Goal: Task Accomplishment & Management: Manage account settings

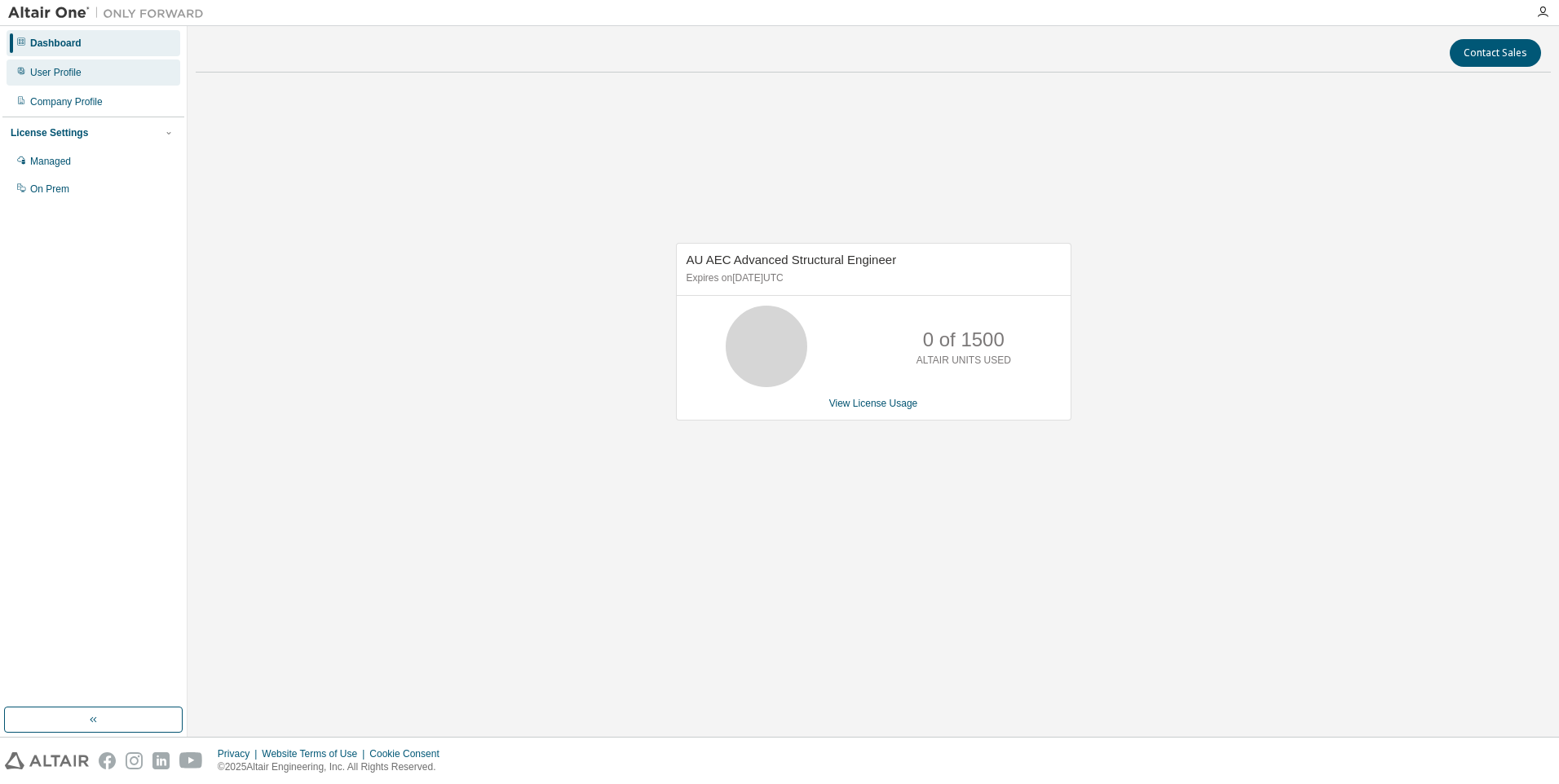
click at [45, 75] on div "User Profile" at bounding box center [56, 72] width 52 height 13
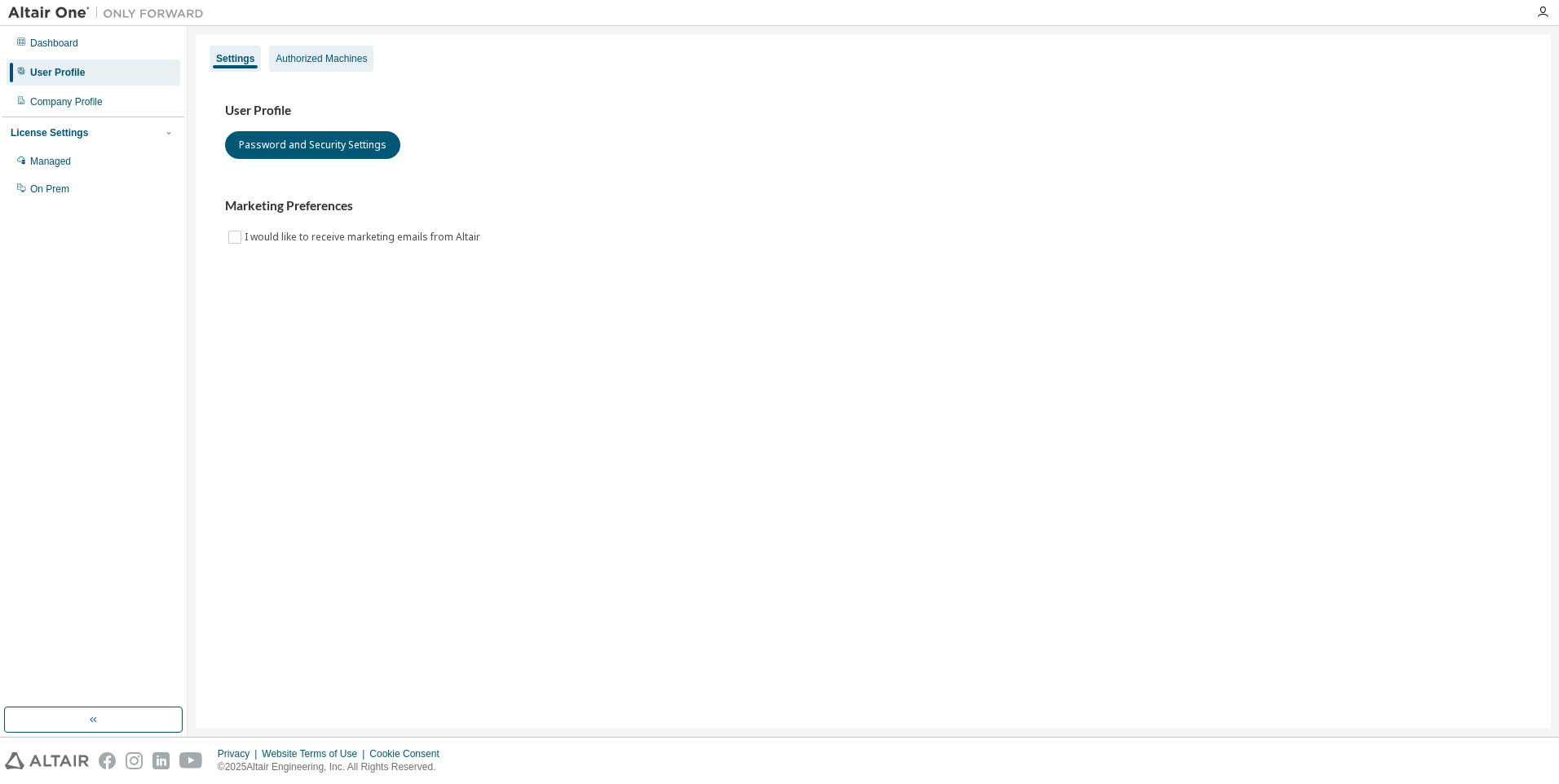
click at [338, 55] on div "Authorized Machines" at bounding box center [321, 58] width 92 height 13
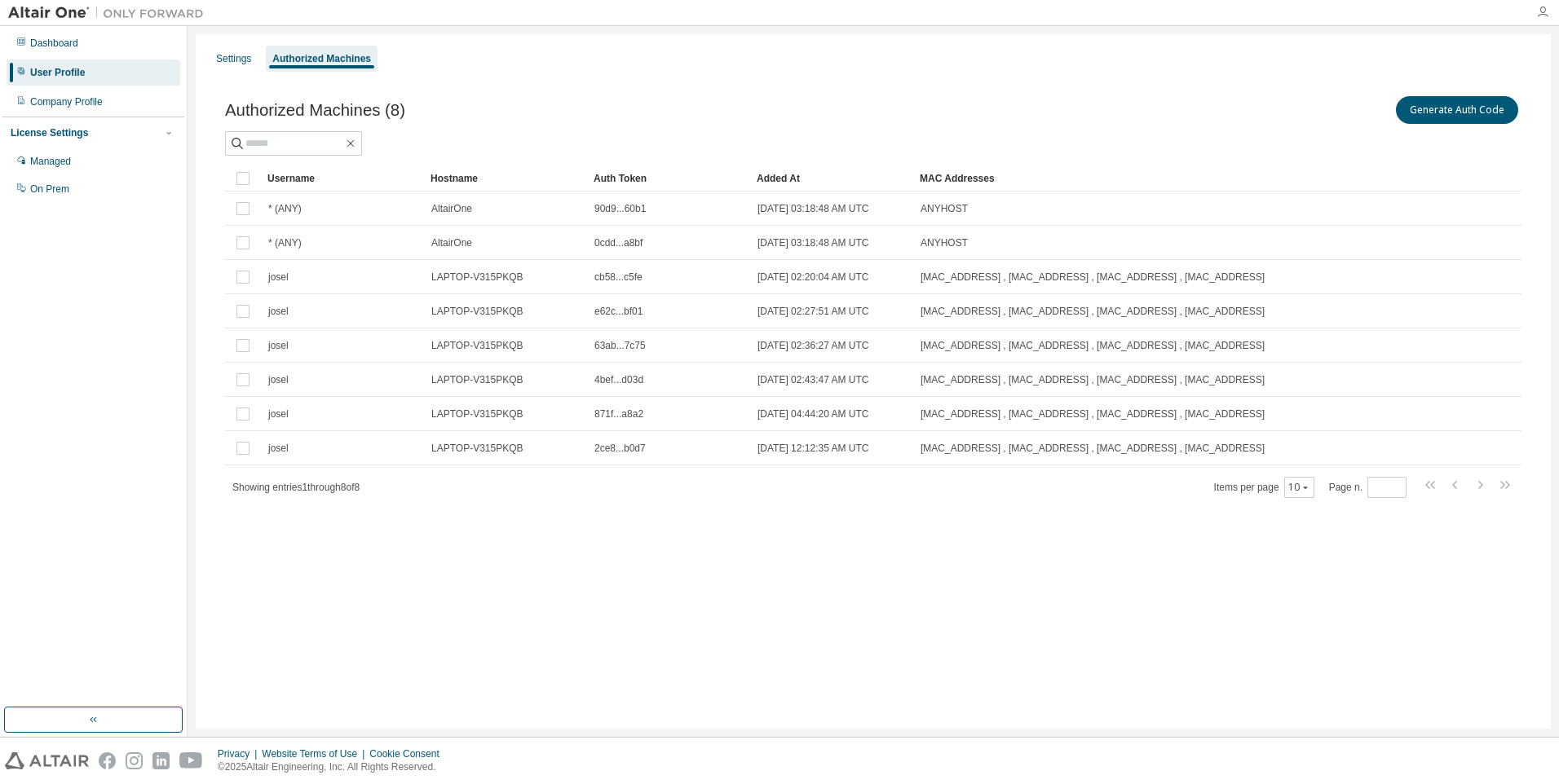
click at [1543, 13] on icon "button" at bounding box center [1542, 12] width 13 height 13
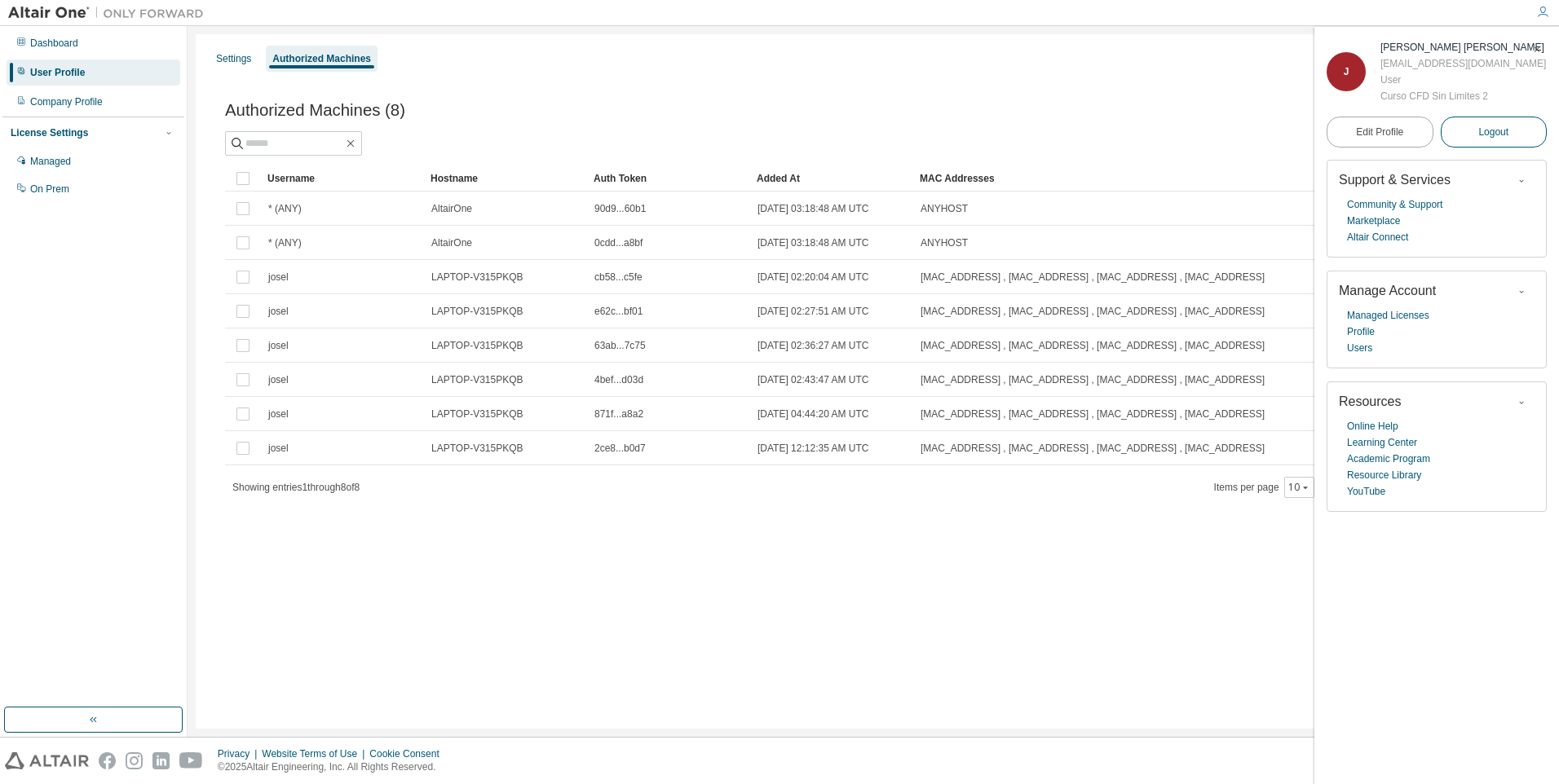
click at [1507, 123] on button "Logout" at bounding box center [1494, 132] width 107 height 31
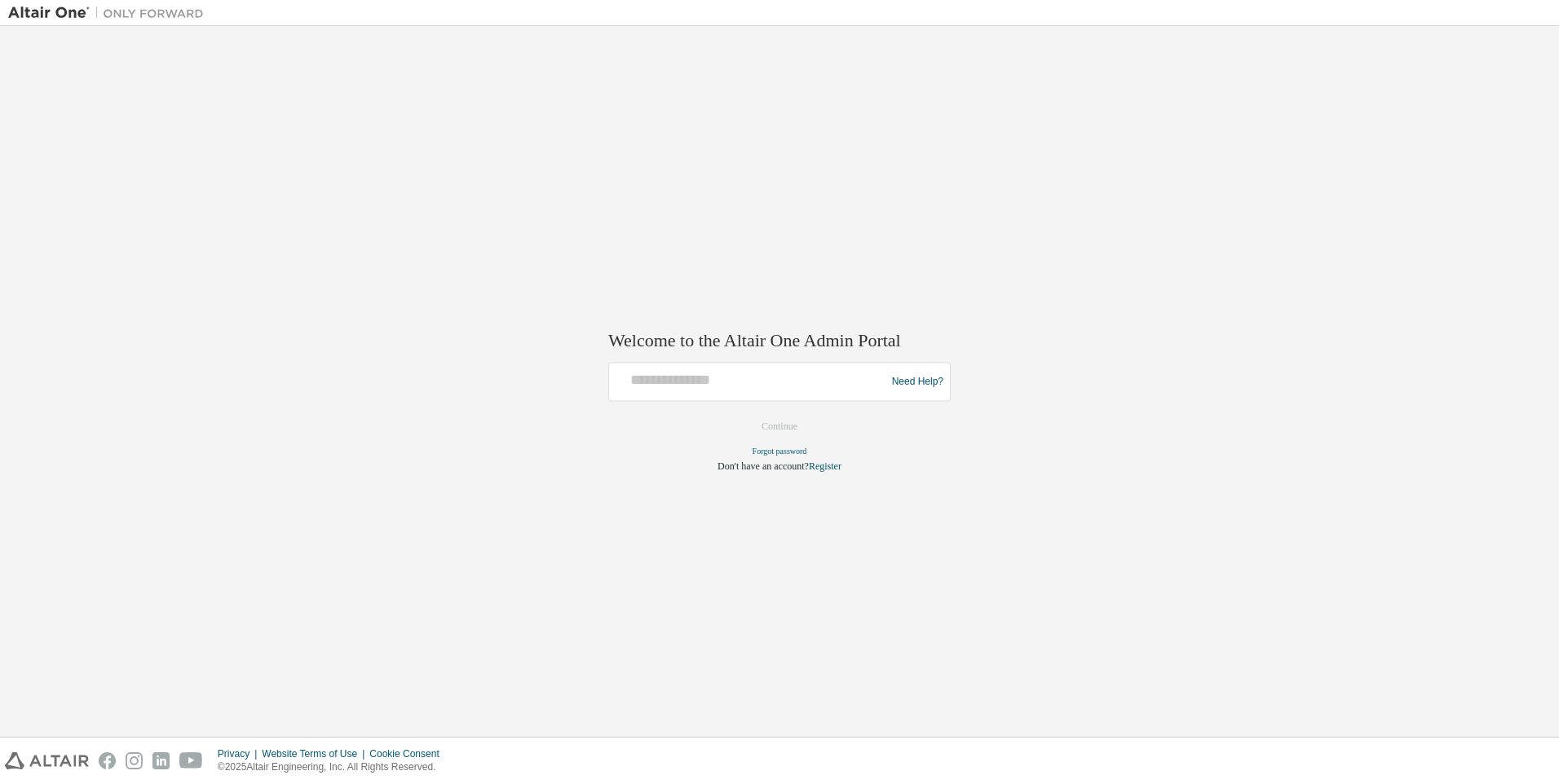
click at [695, 395] on div at bounding box center [749, 382] width 268 height 31
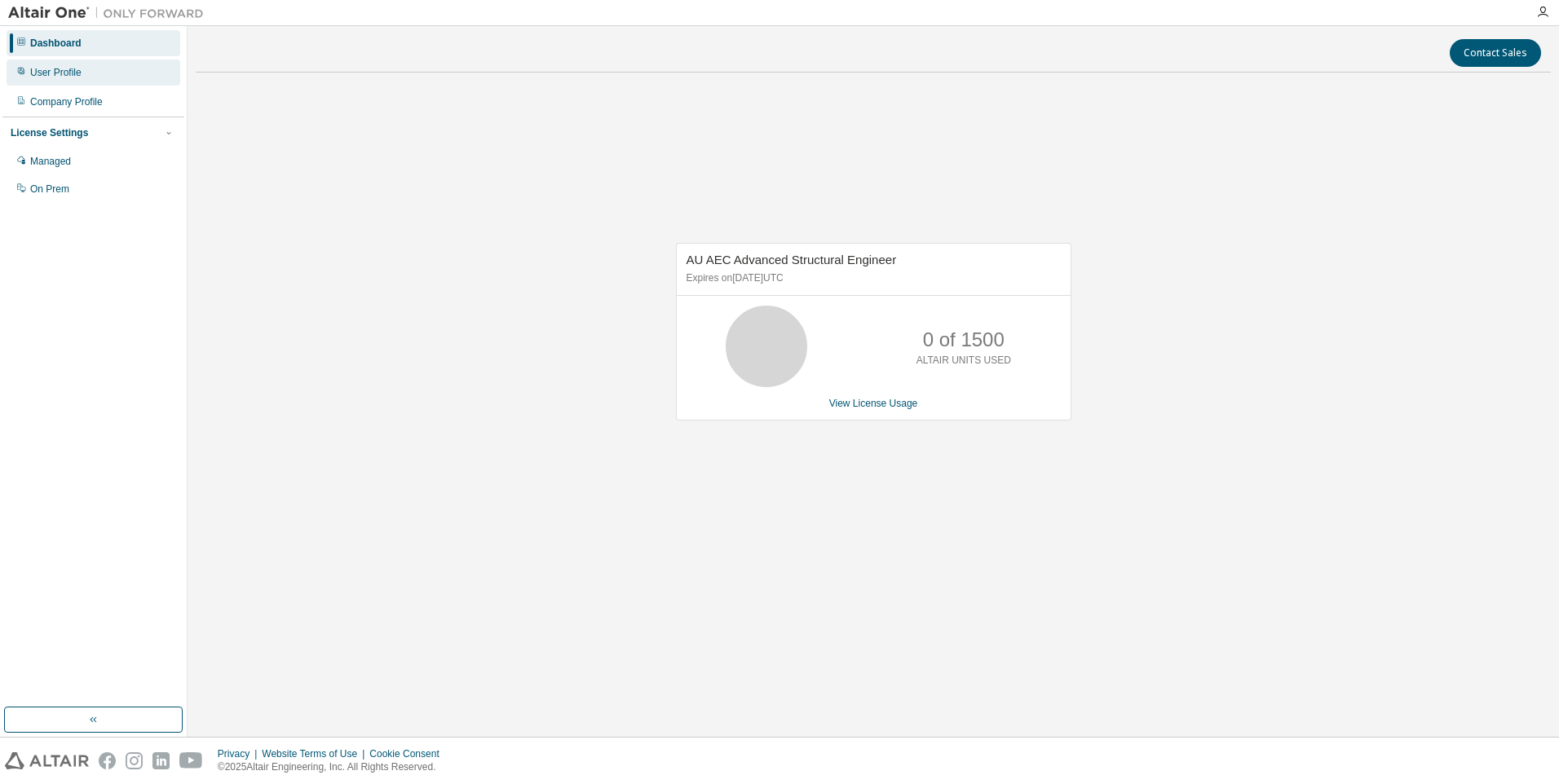
click at [79, 84] on div "User Profile" at bounding box center [93, 72] width 174 height 26
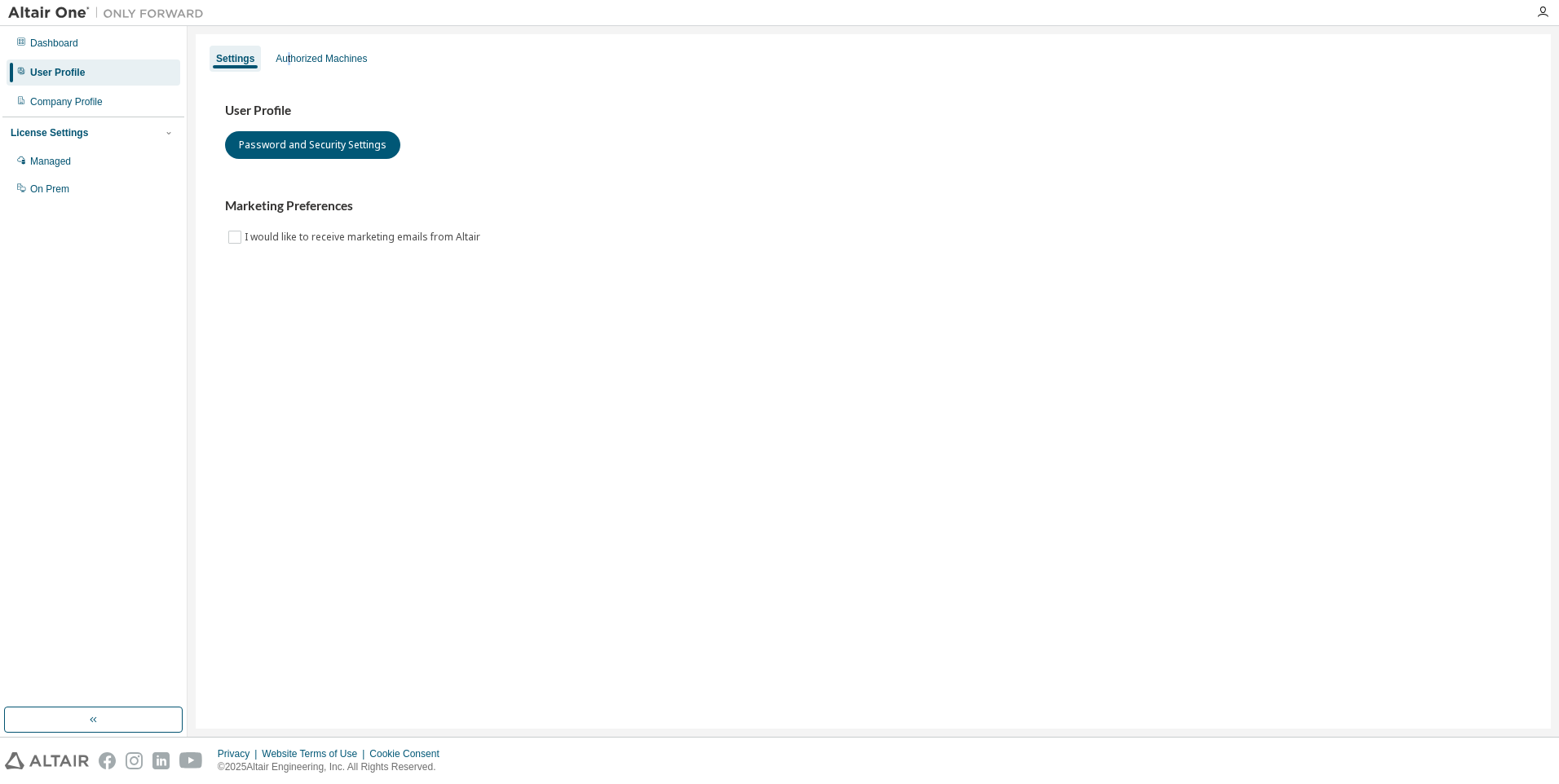
click at [293, 42] on div "Settings Authorized Machines User Profile Password and Security Settings Market…" at bounding box center [873, 382] width 1356 height 695
drag, startPoint x: 293, startPoint y: 42, endPoint x: 300, endPoint y: 56, distance: 15.7
click at [300, 56] on div "Authorized Machines" at bounding box center [321, 58] width 92 height 13
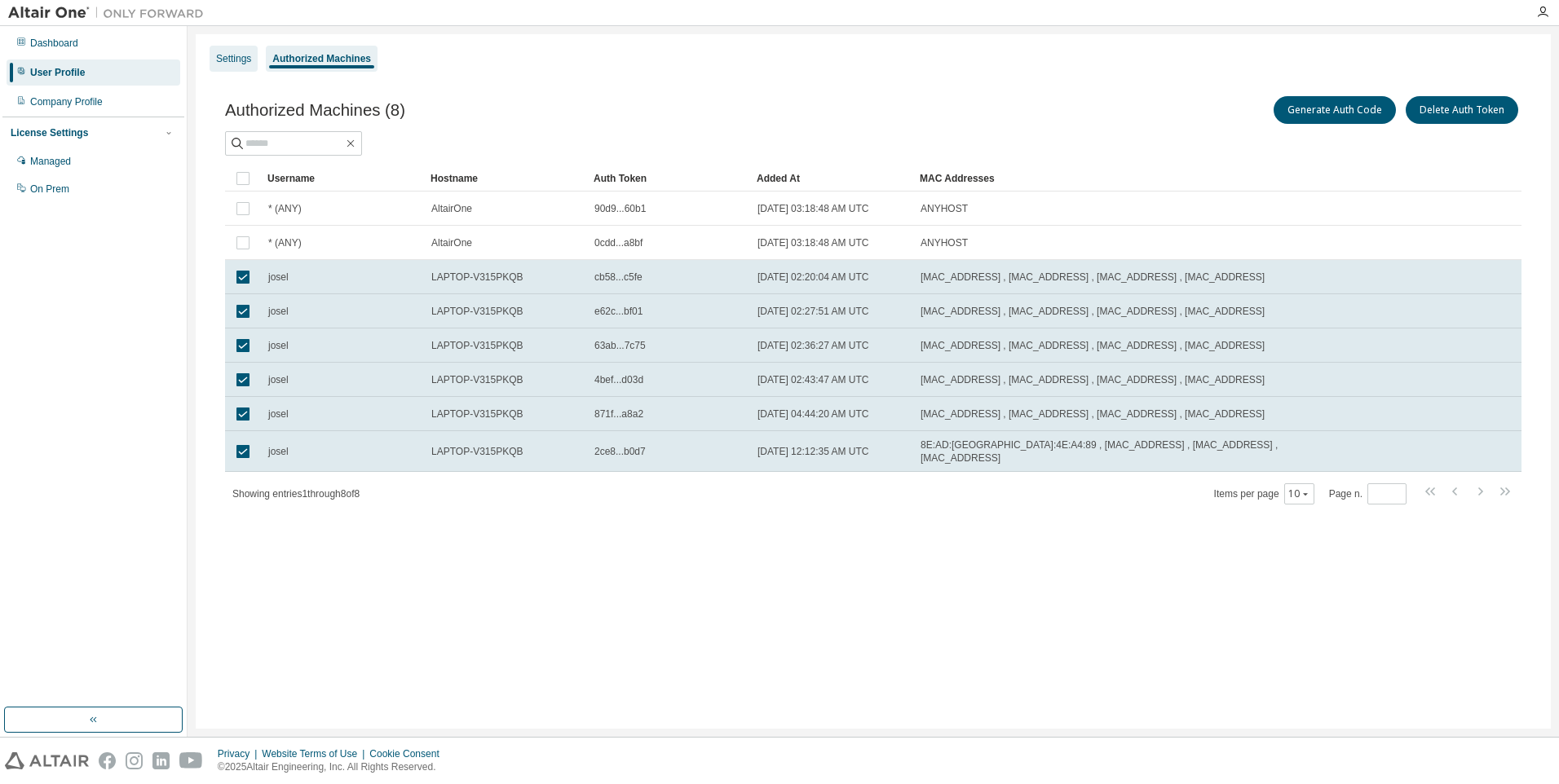
click at [245, 59] on div "Settings" at bounding box center [233, 58] width 35 height 13
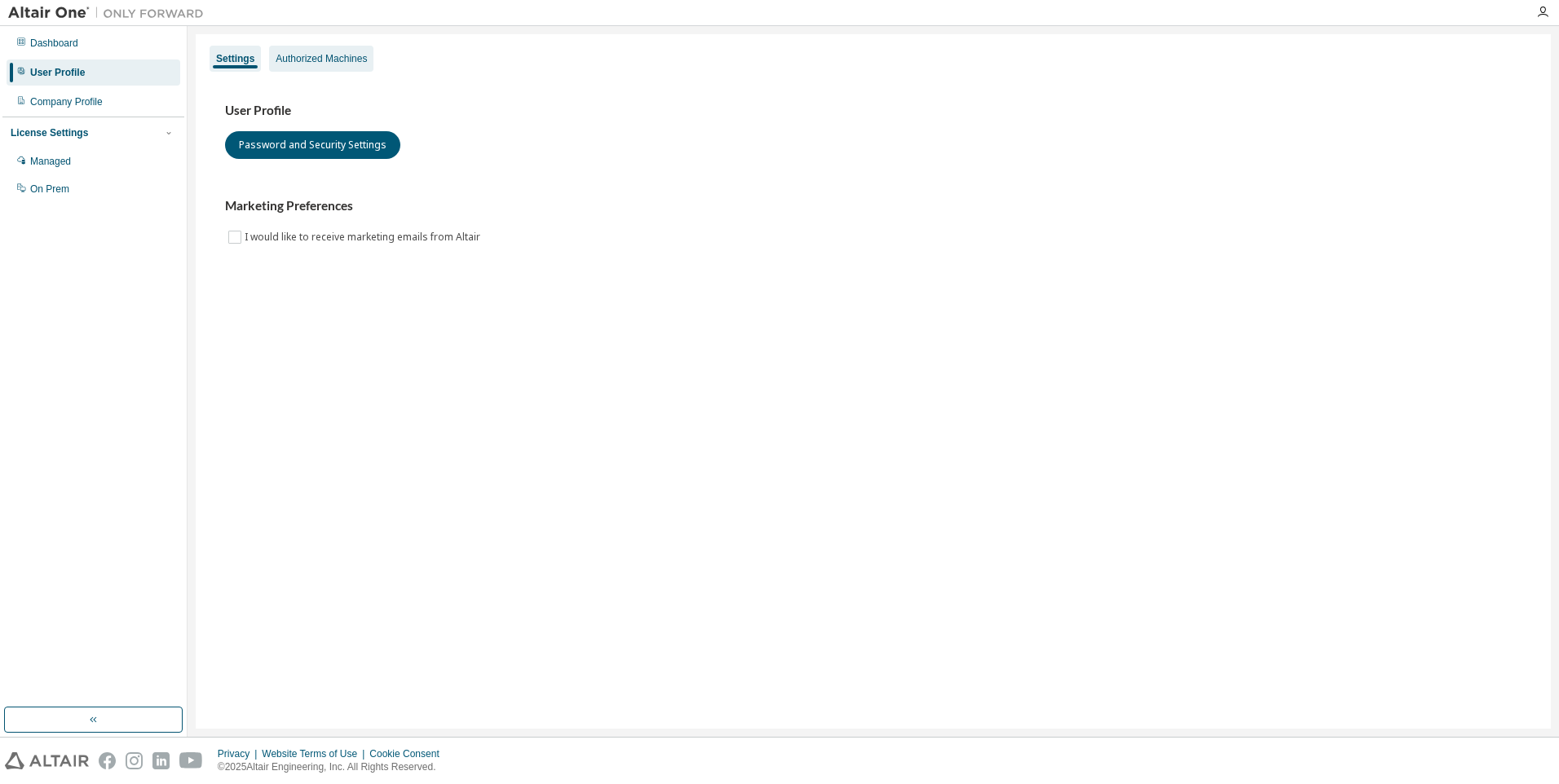
click at [293, 58] on div "Authorized Machines" at bounding box center [321, 58] width 92 height 13
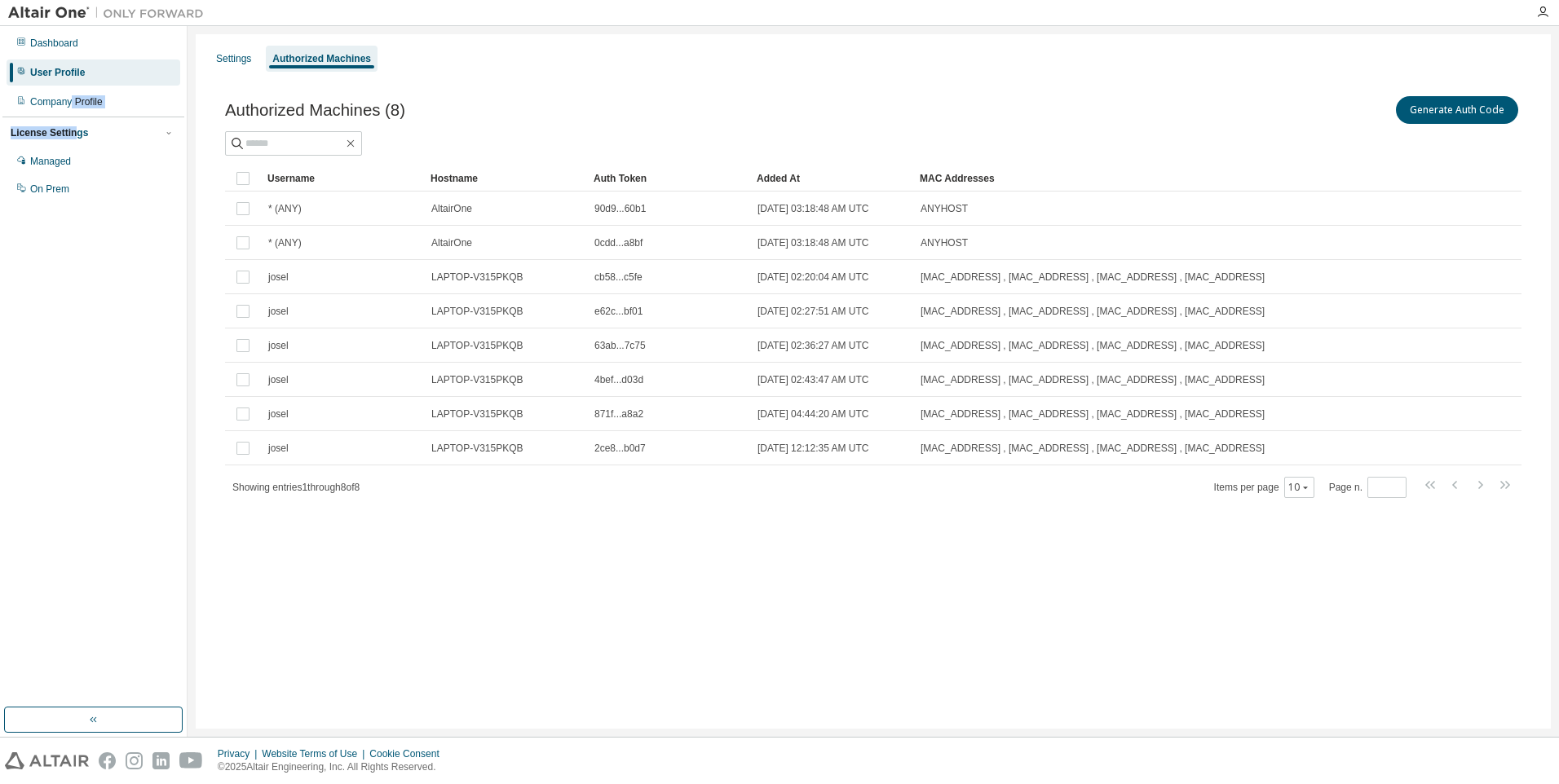
click at [71, 115] on div "Dashboard User Profile Company Profile License Settings Managed On Prem" at bounding box center [93, 116] width 182 height 175
drag, startPoint x: 71, startPoint y: 115, endPoint x: 72, endPoint y: 100, distance: 15.0
click at [72, 100] on div "Company Profile" at bounding box center [66, 101] width 72 height 13
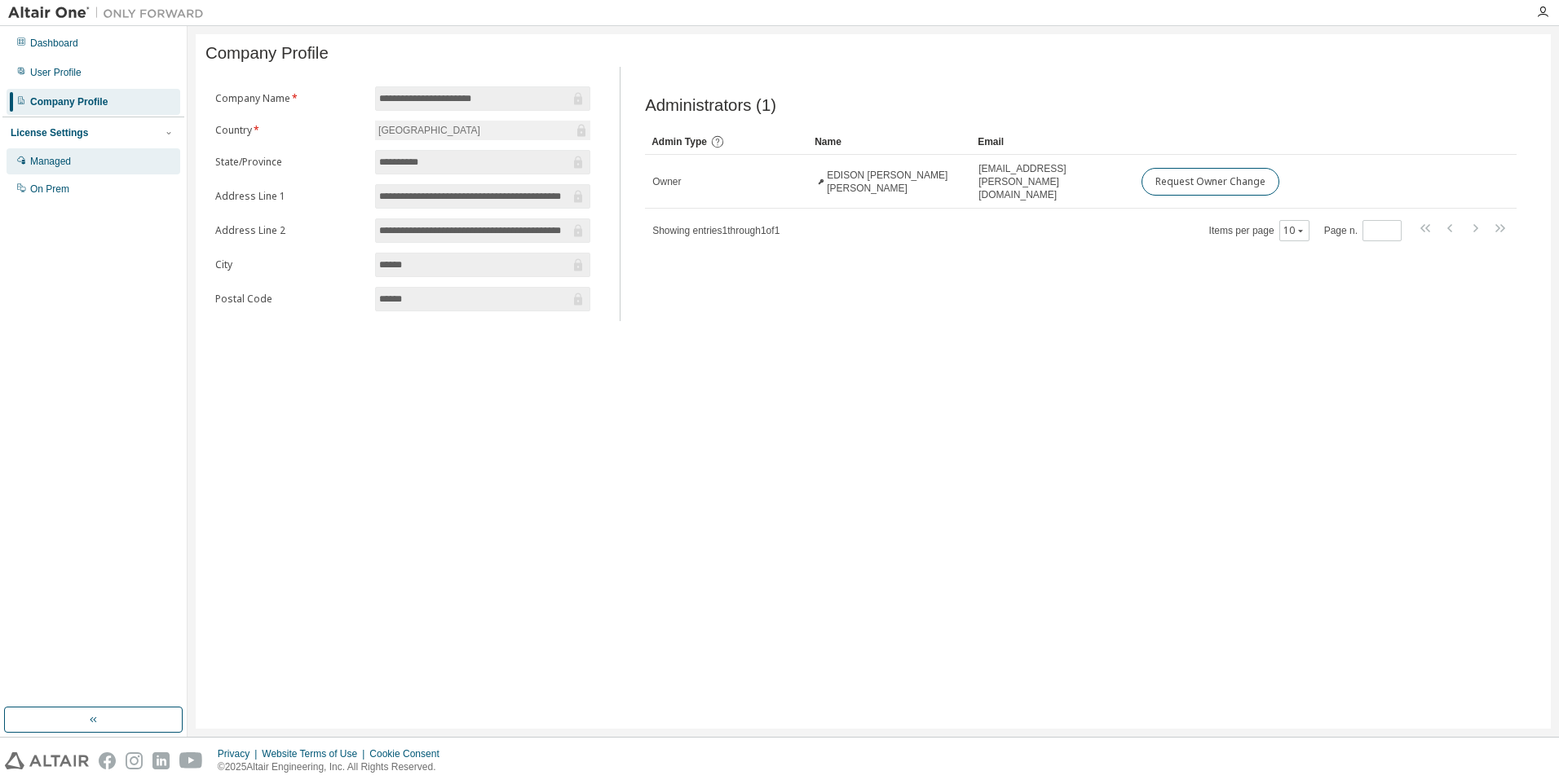
click at [84, 165] on div "Managed" at bounding box center [93, 162] width 174 height 26
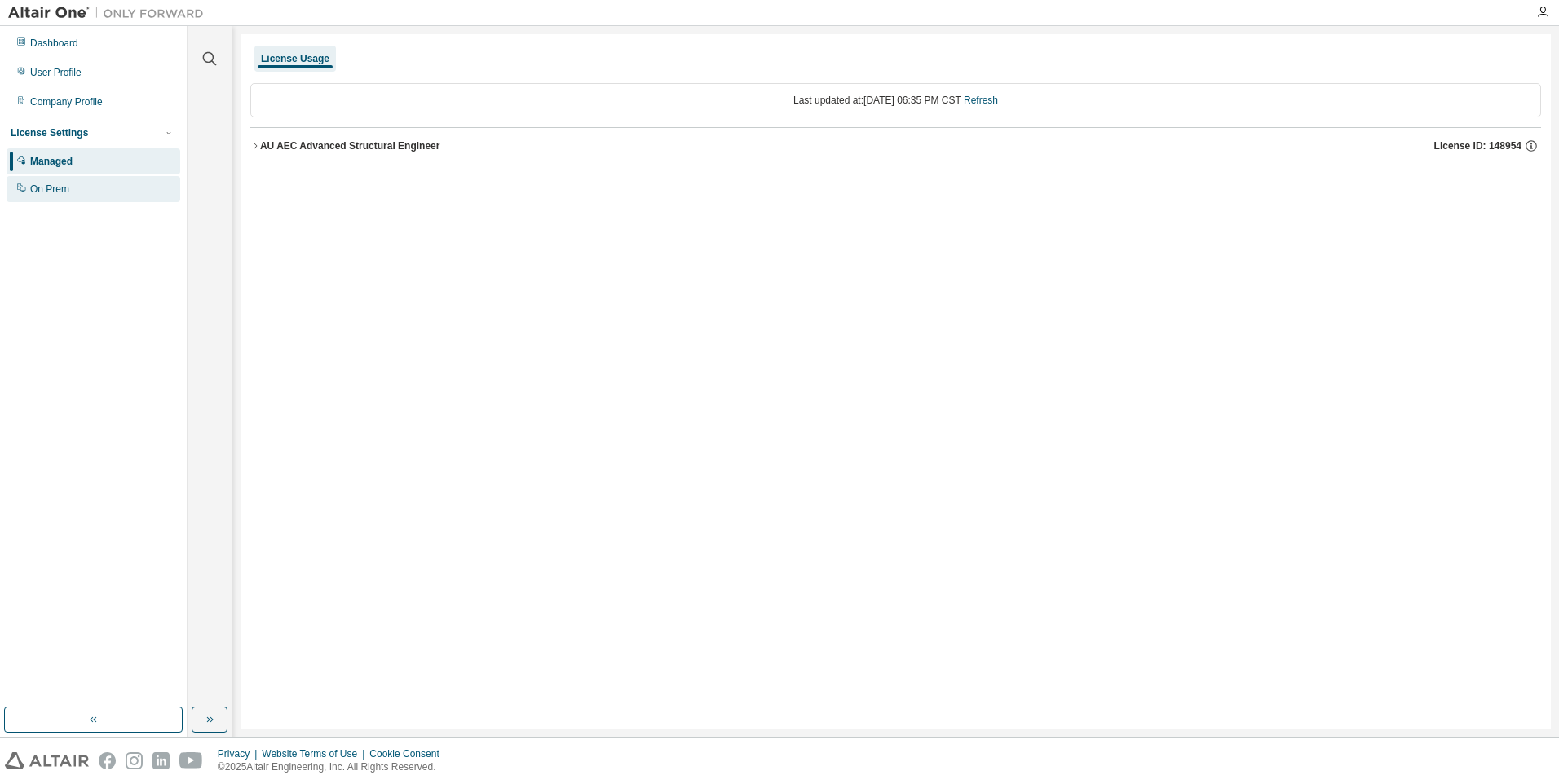
click at [82, 183] on div "On Prem" at bounding box center [93, 189] width 174 height 26
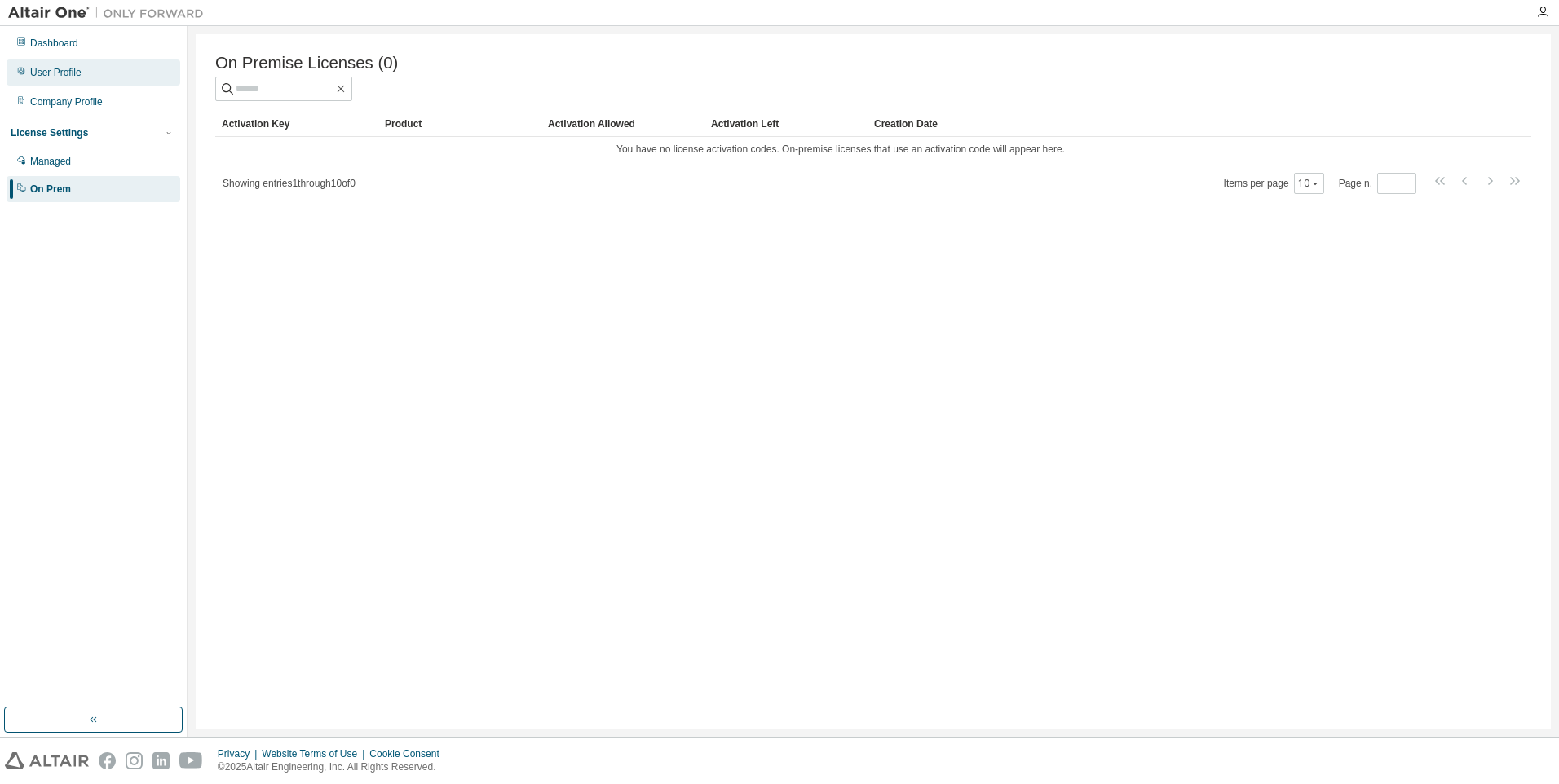
click at [86, 71] on div "User Profile" at bounding box center [93, 72] width 174 height 26
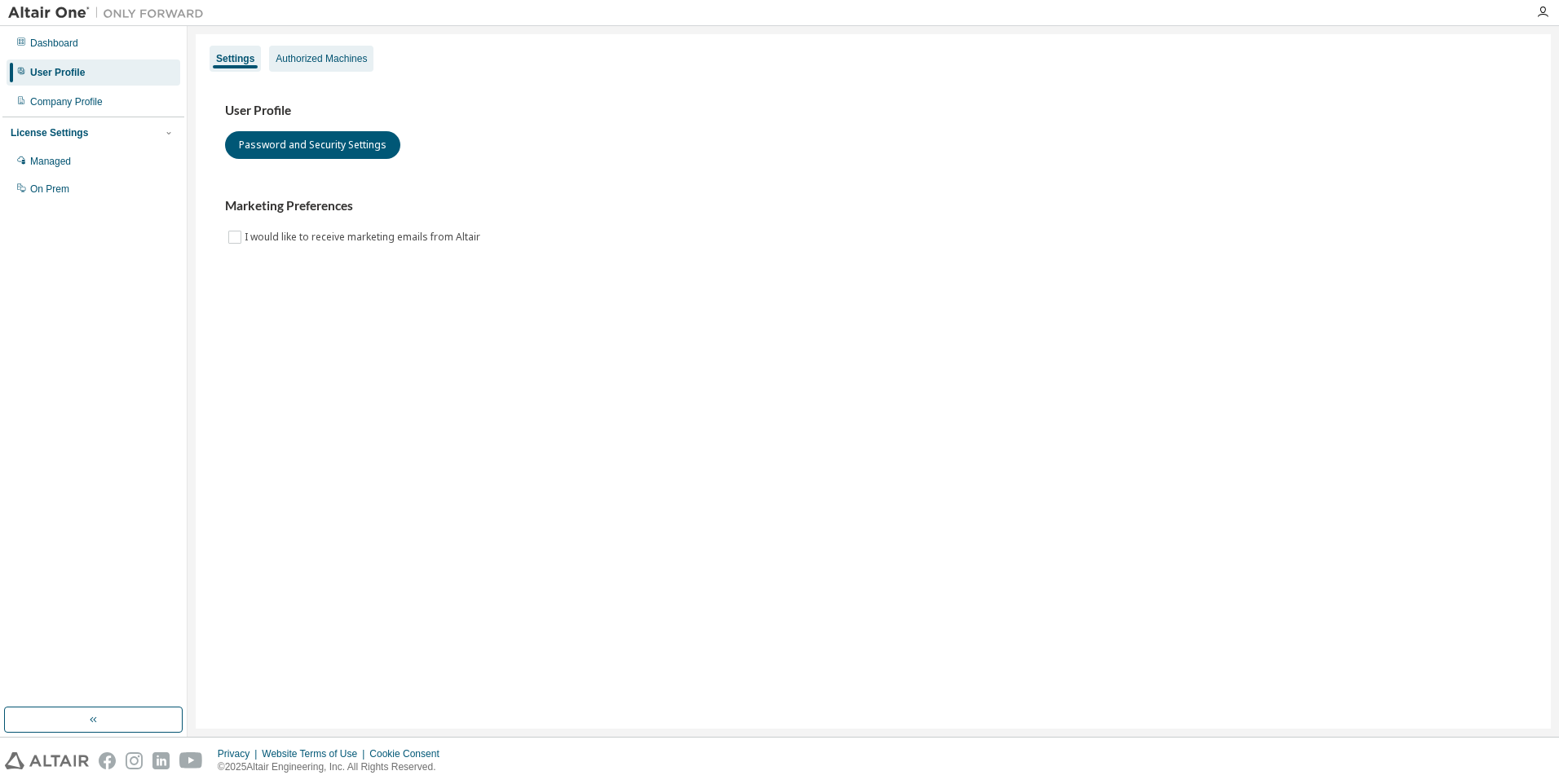
click at [331, 65] on div "Authorized Machines" at bounding box center [321, 58] width 92 height 13
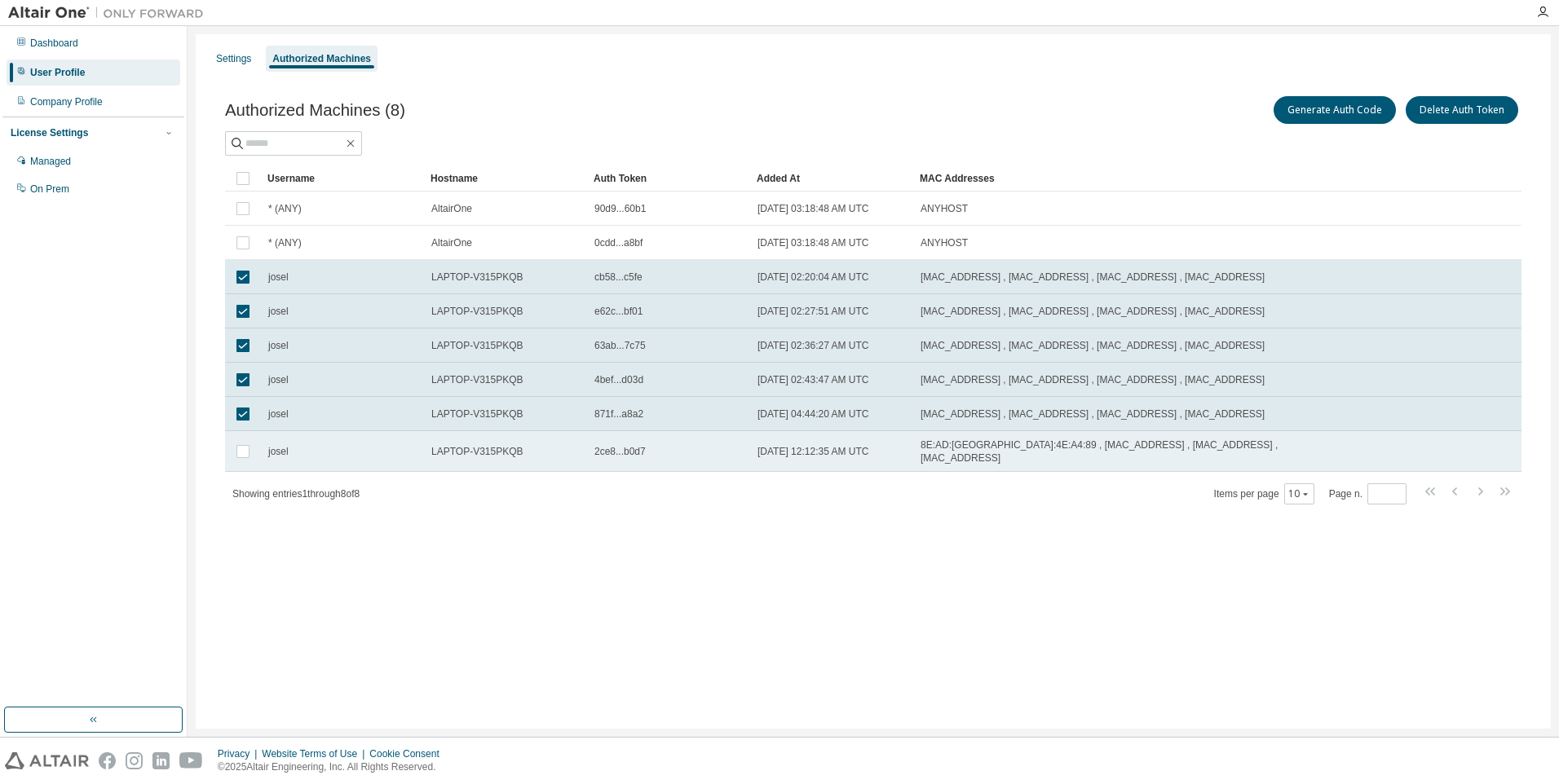
click at [243, 459] on td at bounding box center [243, 451] width 36 height 41
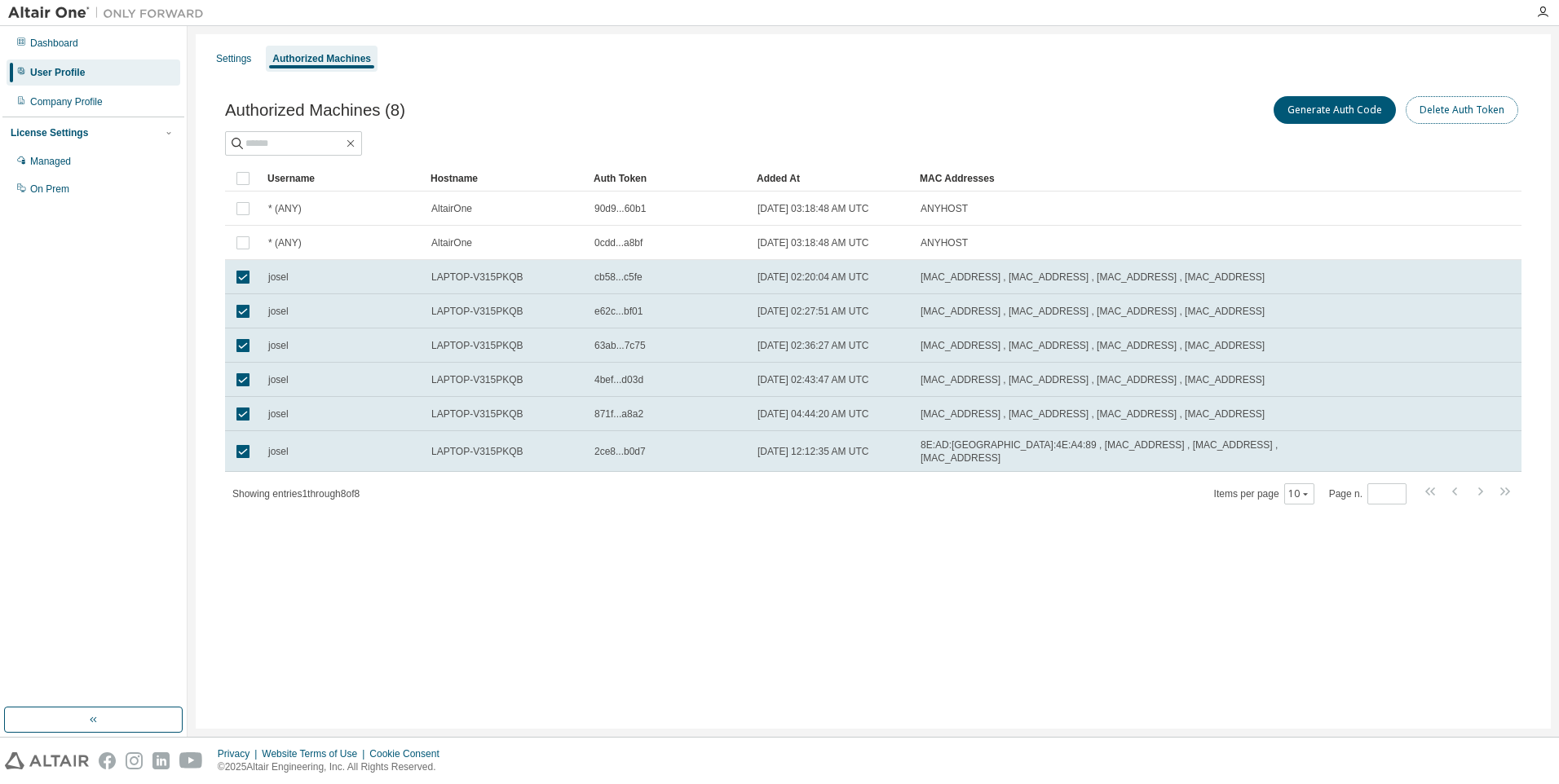
click at [1437, 113] on button "Delete Auth Token" at bounding box center [1462, 110] width 113 height 28
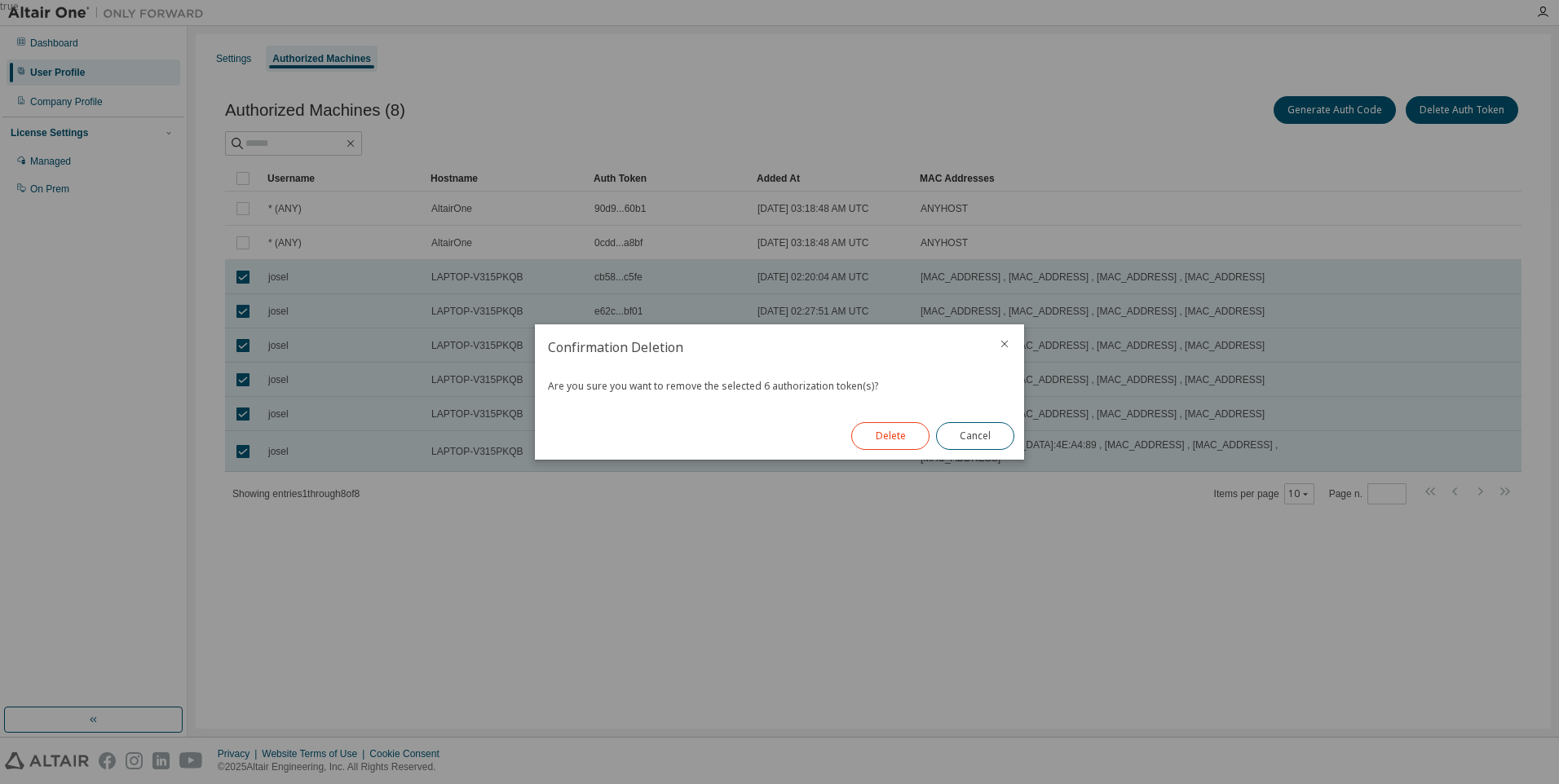
click at [902, 434] on button "Delete" at bounding box center [891, 437] width 79 height 28
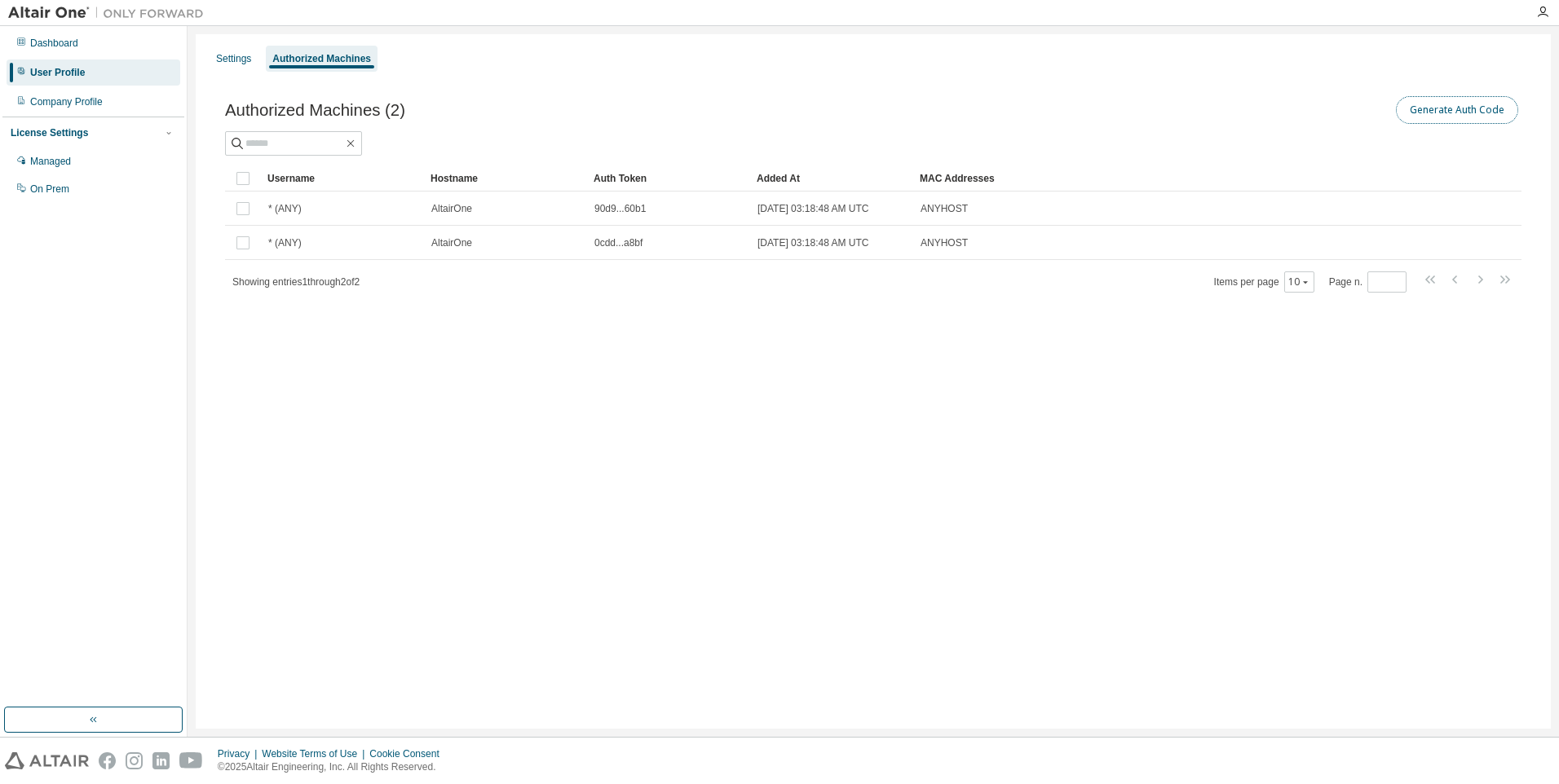
click at [1439, 107] on button "Generate Auth Code" at bounding box center [1458, 110] width 122 height 28
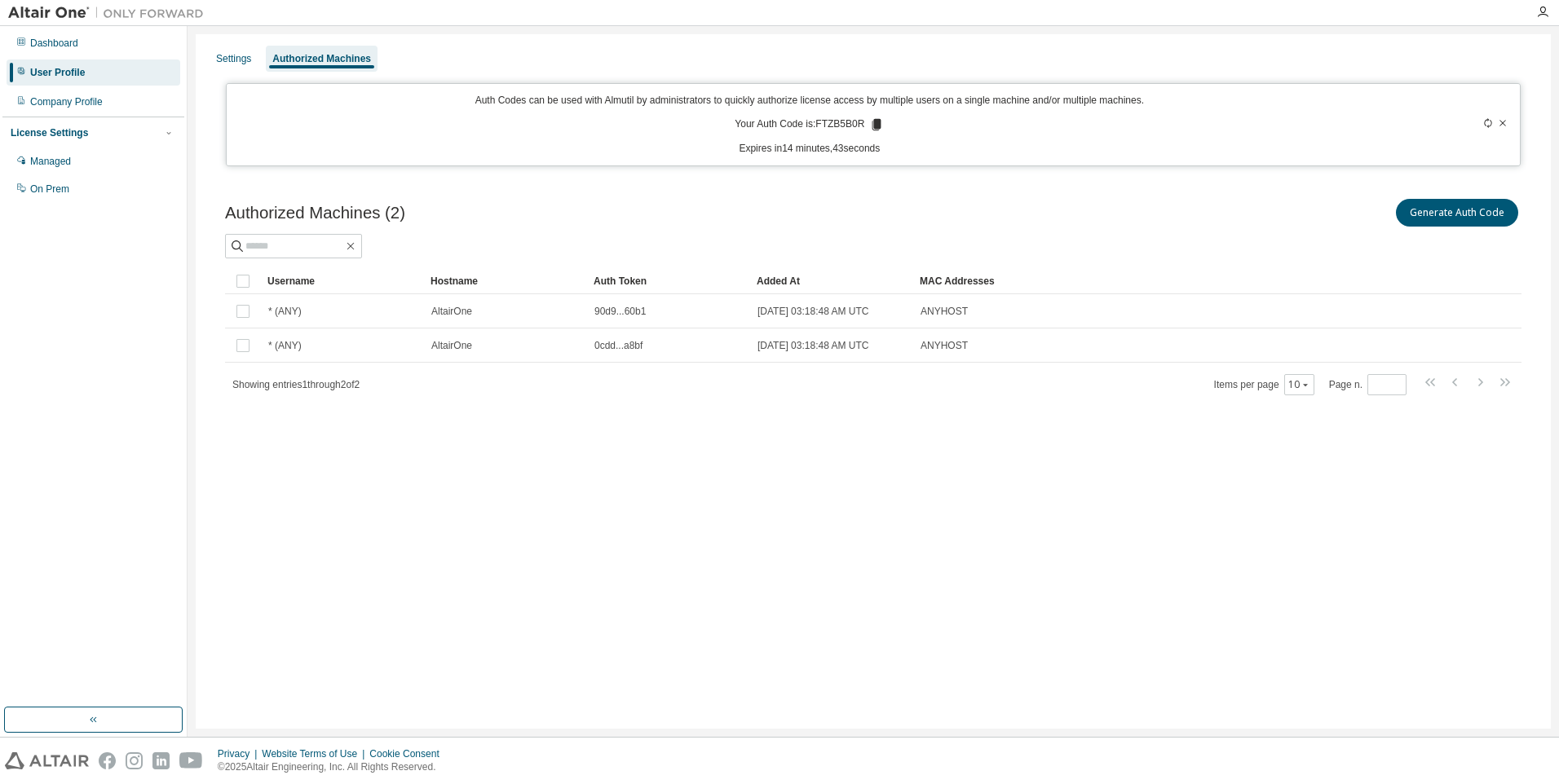
click at [873, 123] on icon at bounding box center [877, 124] width 9 height 11
click at [873, 126] on icon at bounding box center [877, 124] width 9 height 11
click at [869, 127] on icon at bounding box center [876, 124] width 15 height 15
click at [97, 110] on div "Company Profile" at bounding box center [93, 102] width 174 height 26
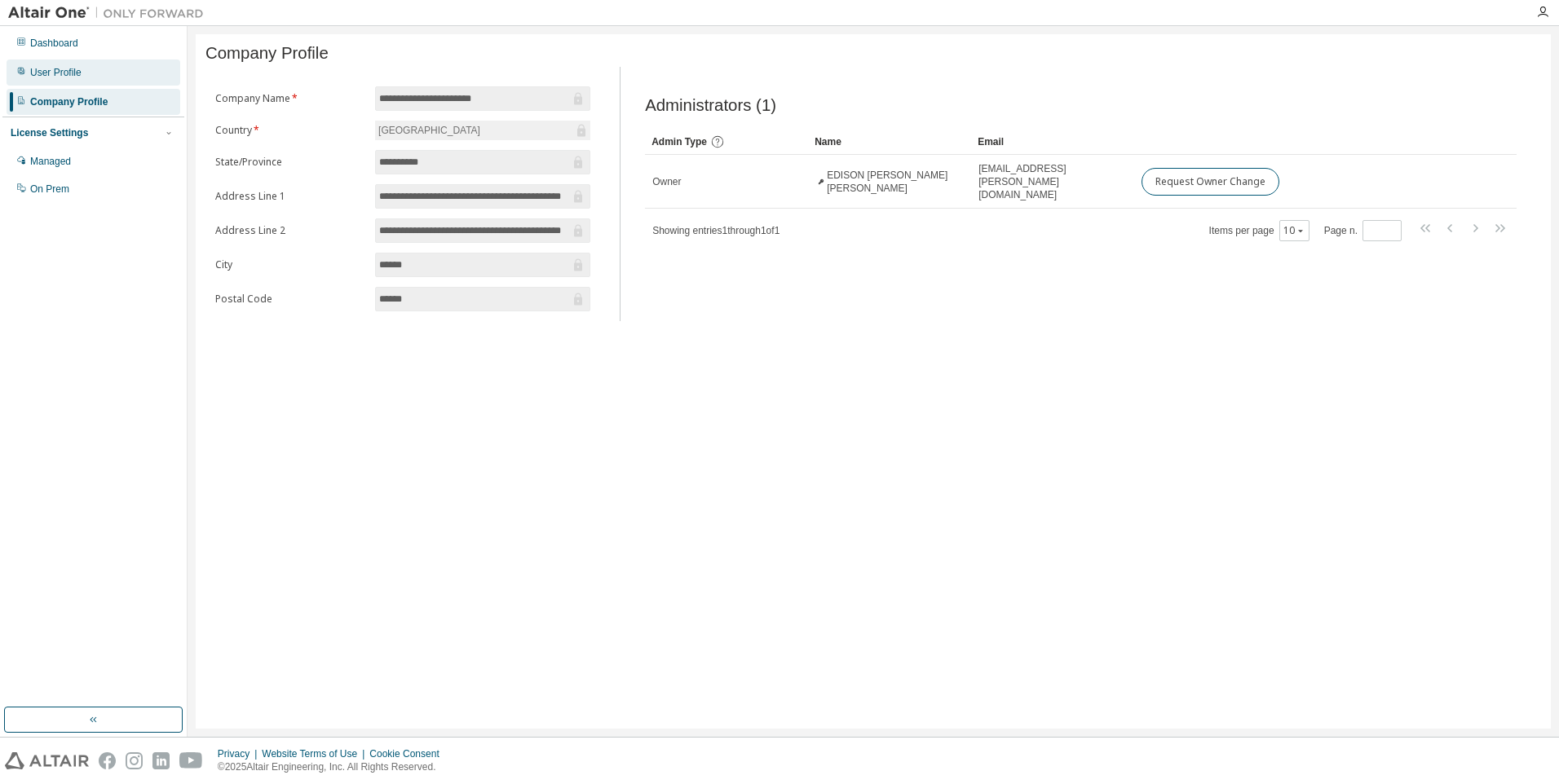
click at [80, 74] on div "User Profile" at bounding box center [93, 72] width 174 height 26
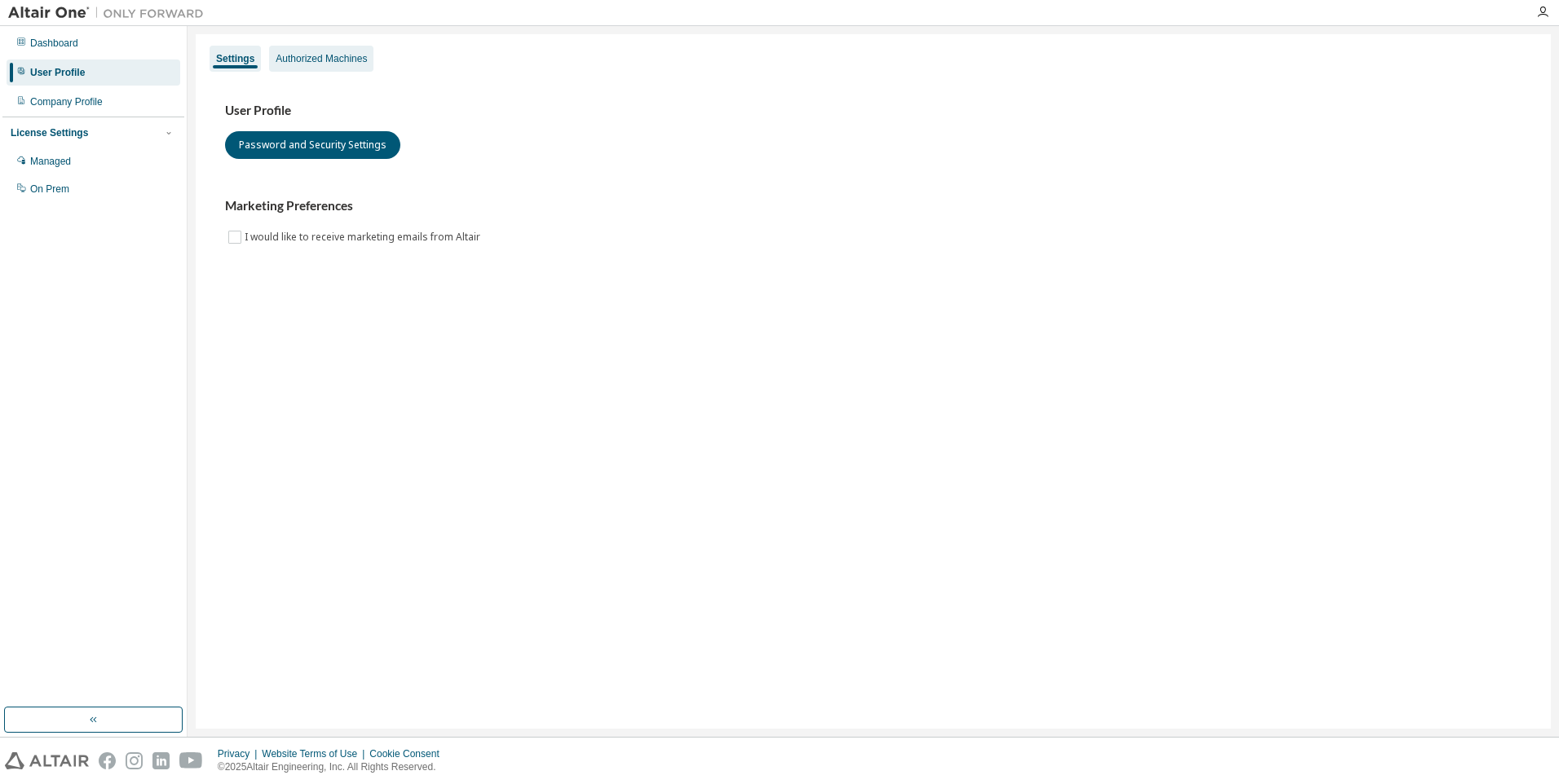
click at [310, 55] on div "Authorized Machines" at bounding box center [321, 58] width 92 height 13
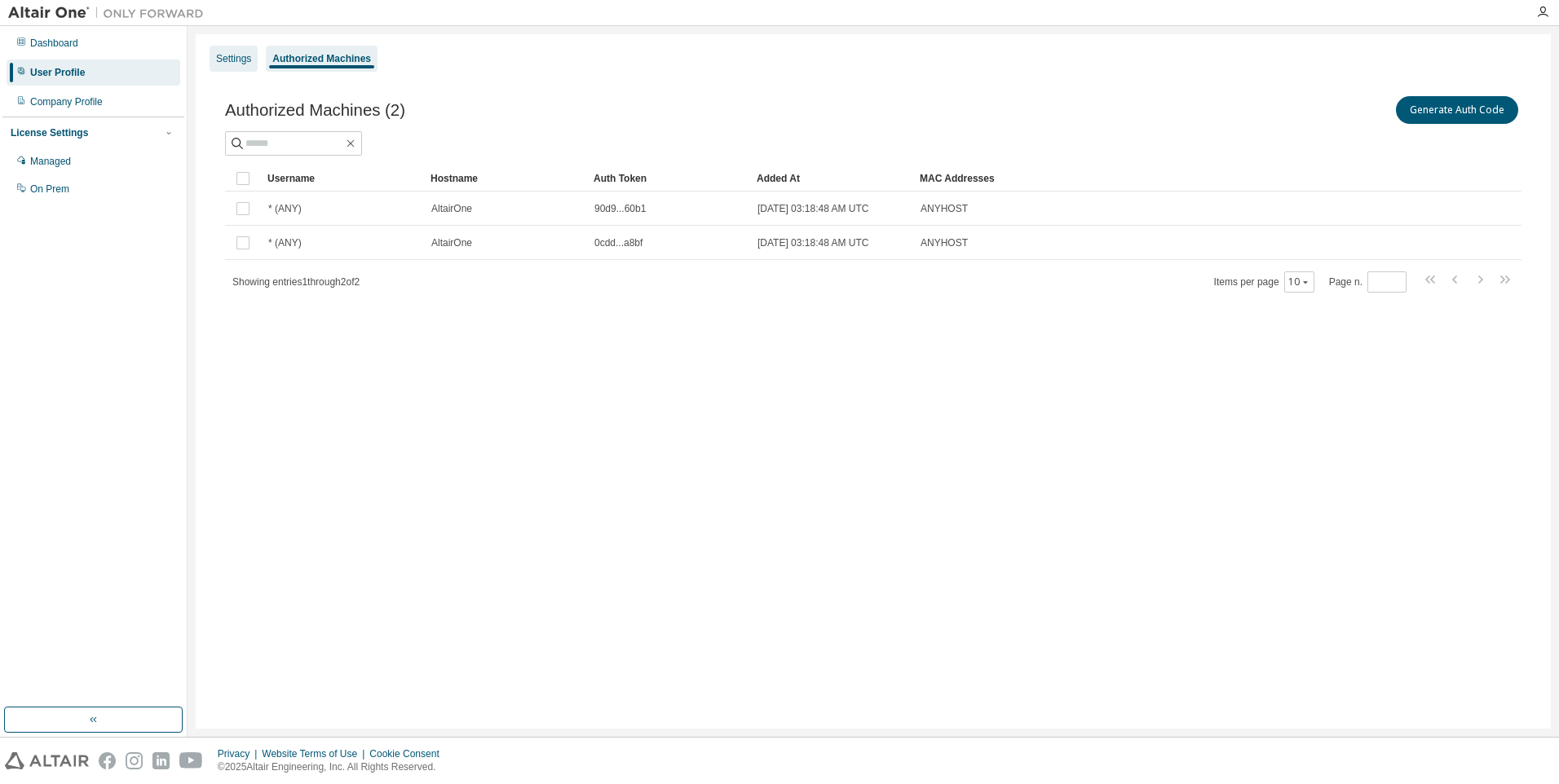
click at [233, 55] on div "Settings" at bounding box center [233, 58] width 35 height 13
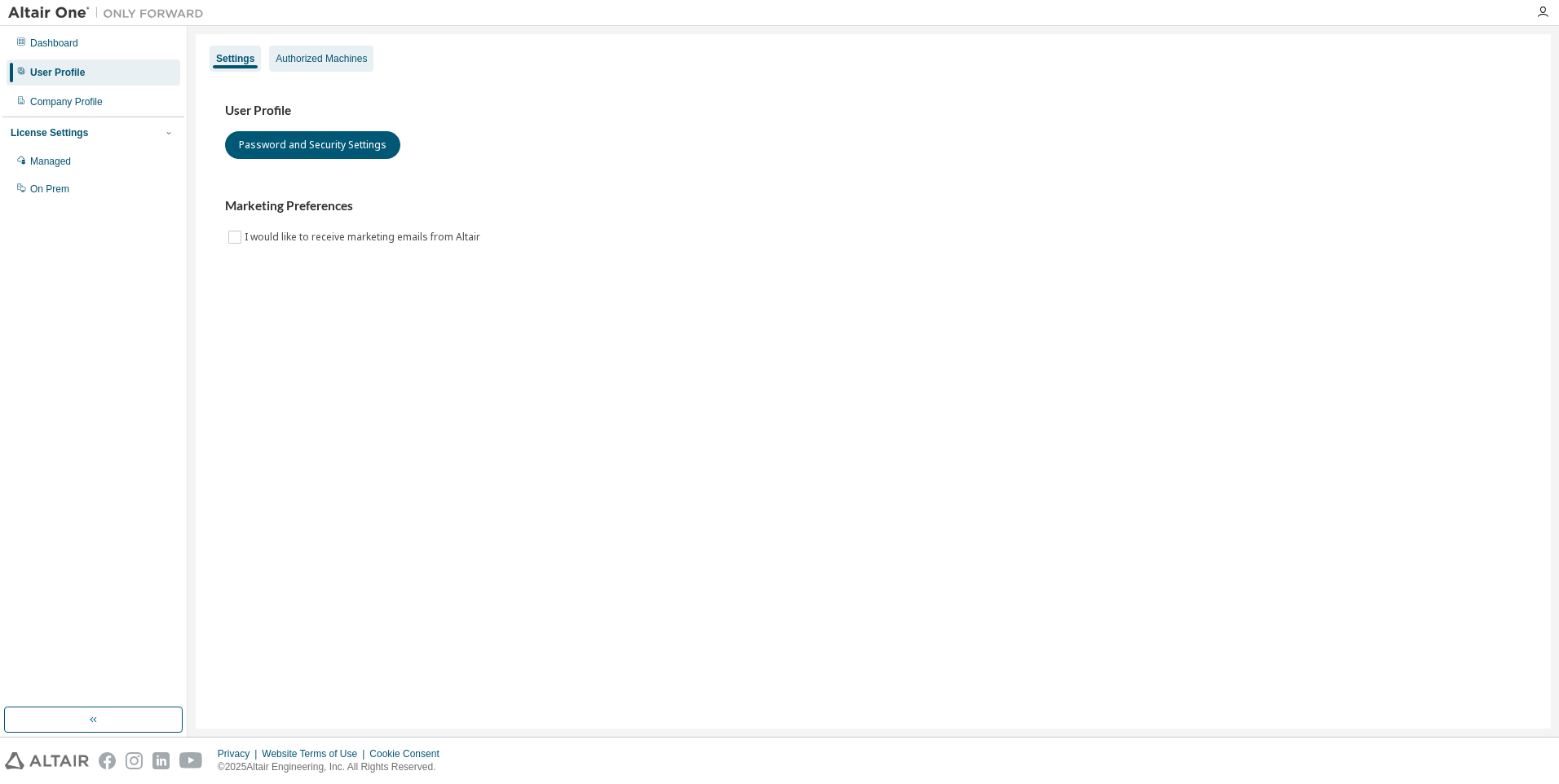
click at [307, 54] on div "Authorized Machines" at bounding box center [321, 58] width 92 height 13
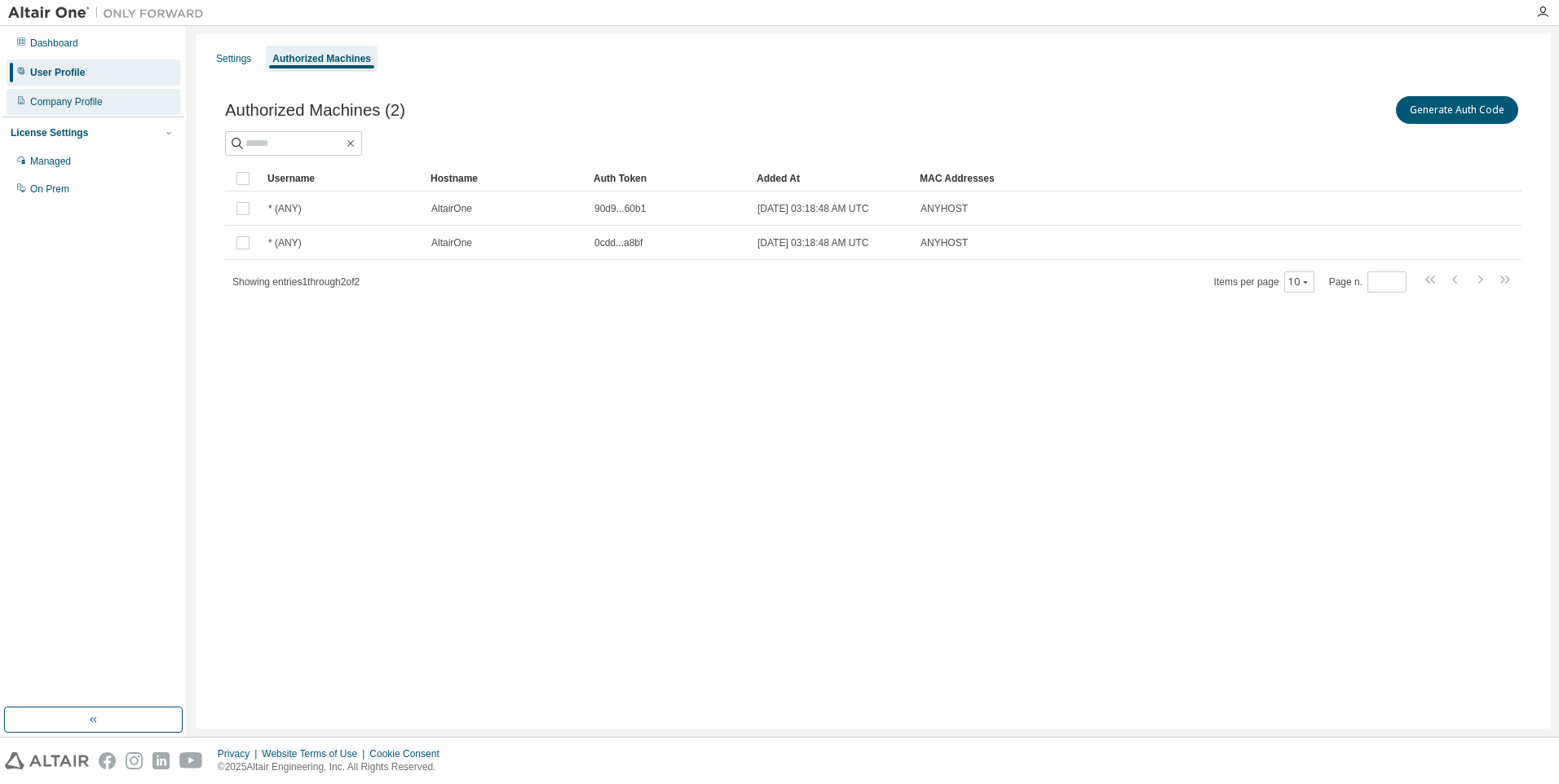
click at [143, 100] on div "Company Profile" at bounding box center [93, 102] width 174 height 26
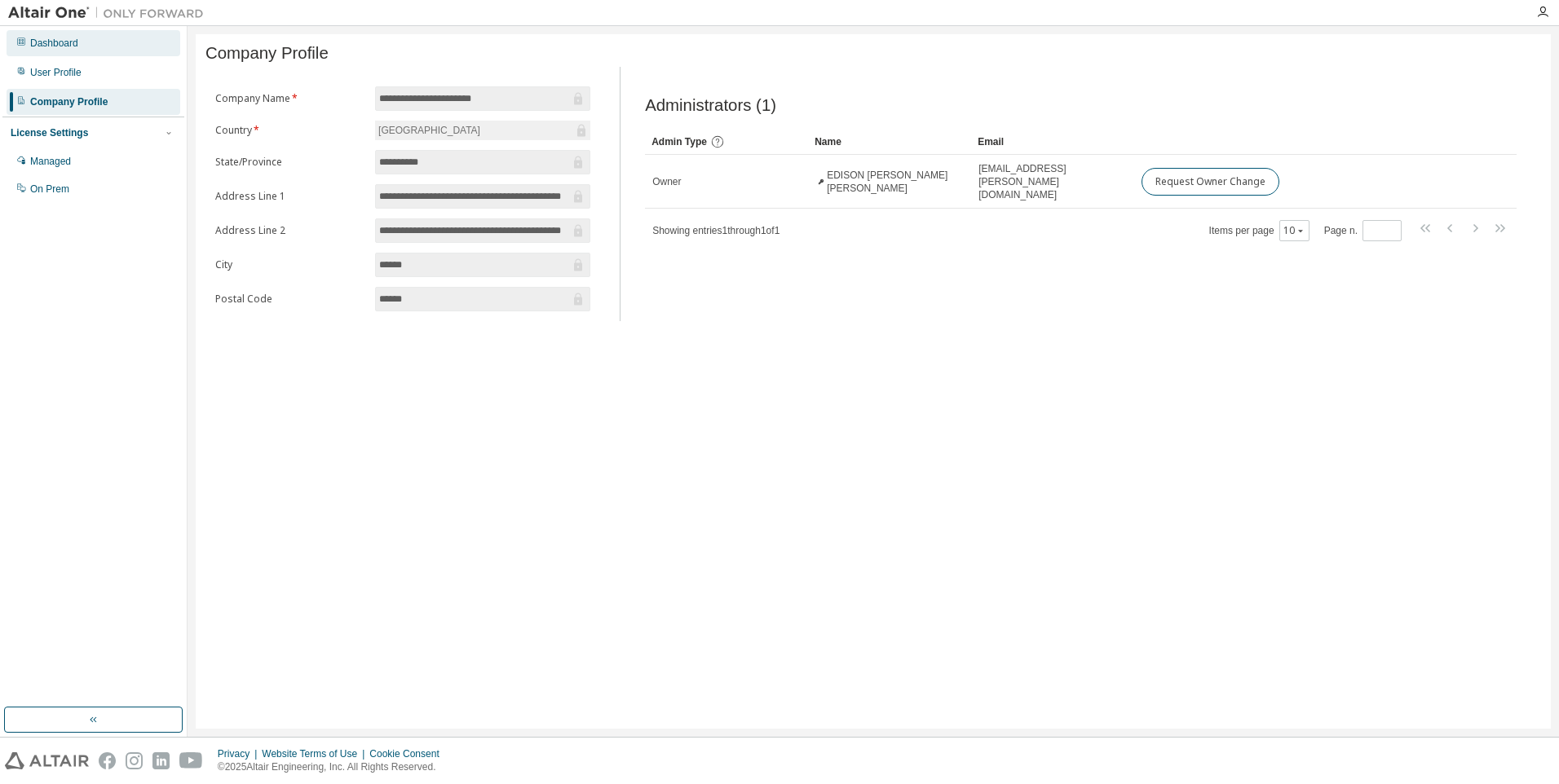
click at [69, 54] on div "Dashboard" at bounding box center [93, 44] width 174 height 26
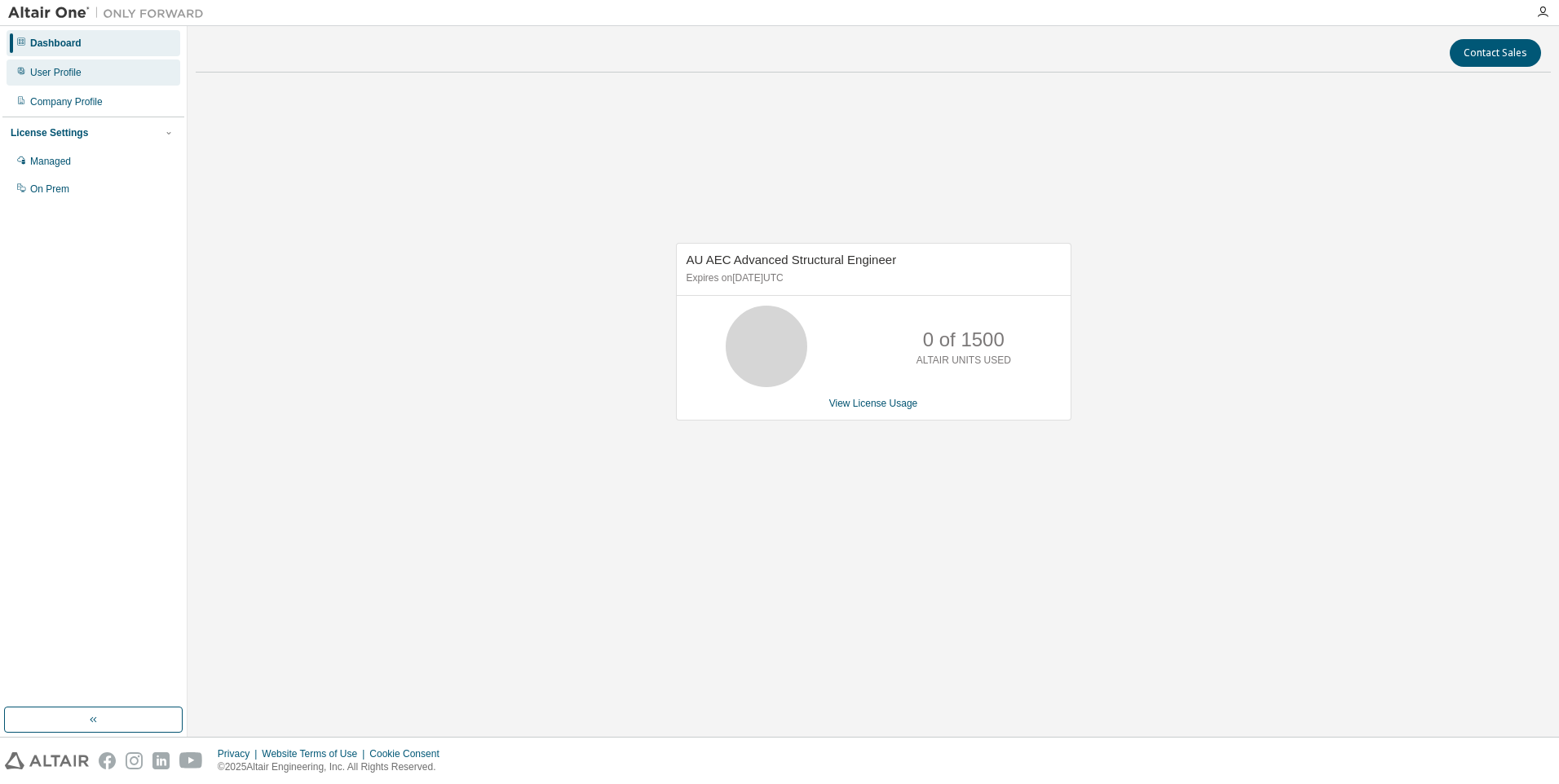
click at [72, 80] on div "User Profile" at bounding box center [93, 72] width 174 height 26
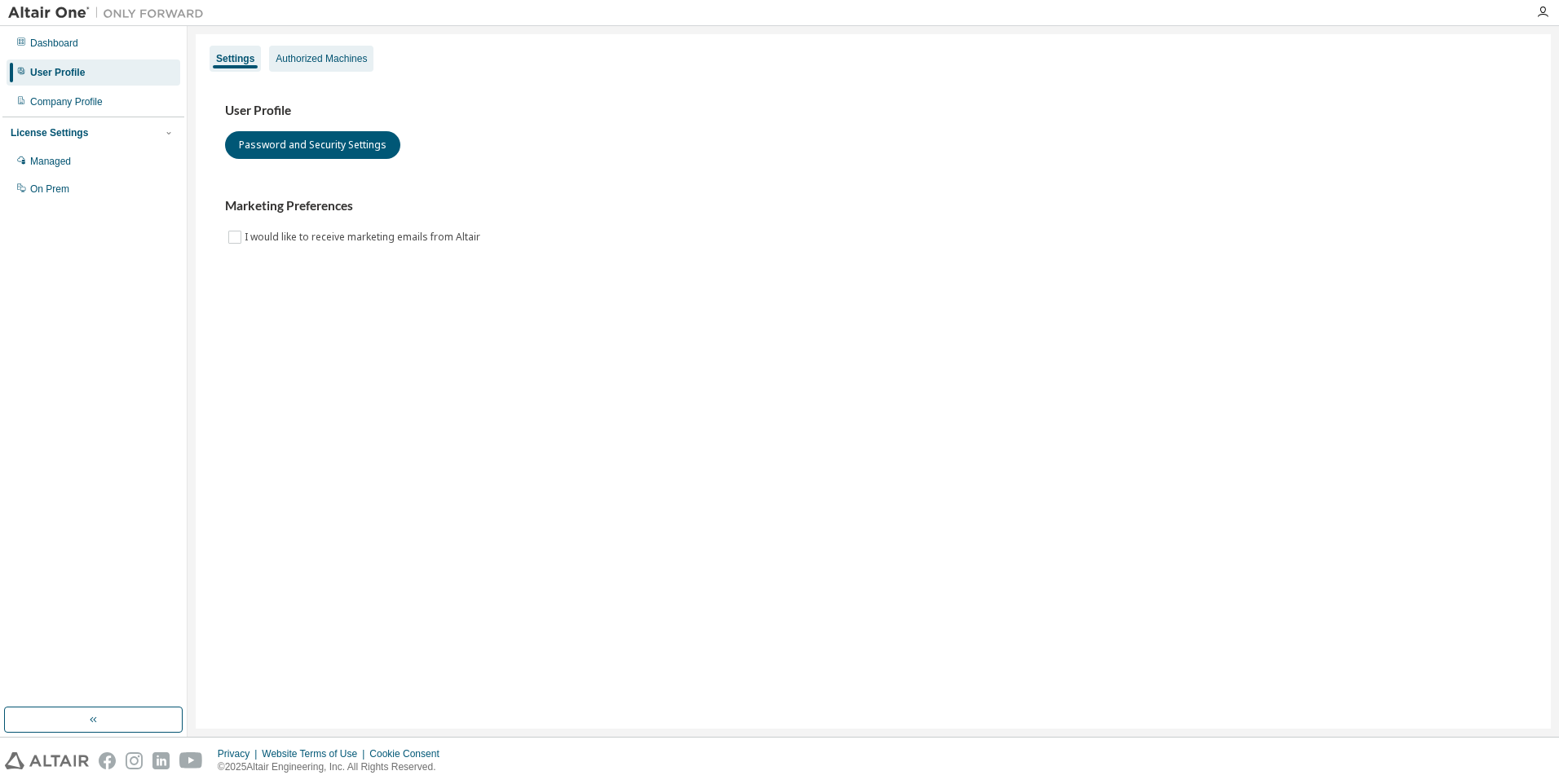
click at [313, 60] on div "Authorized Machines" at bounding box center [321, 58] width 92 height 13
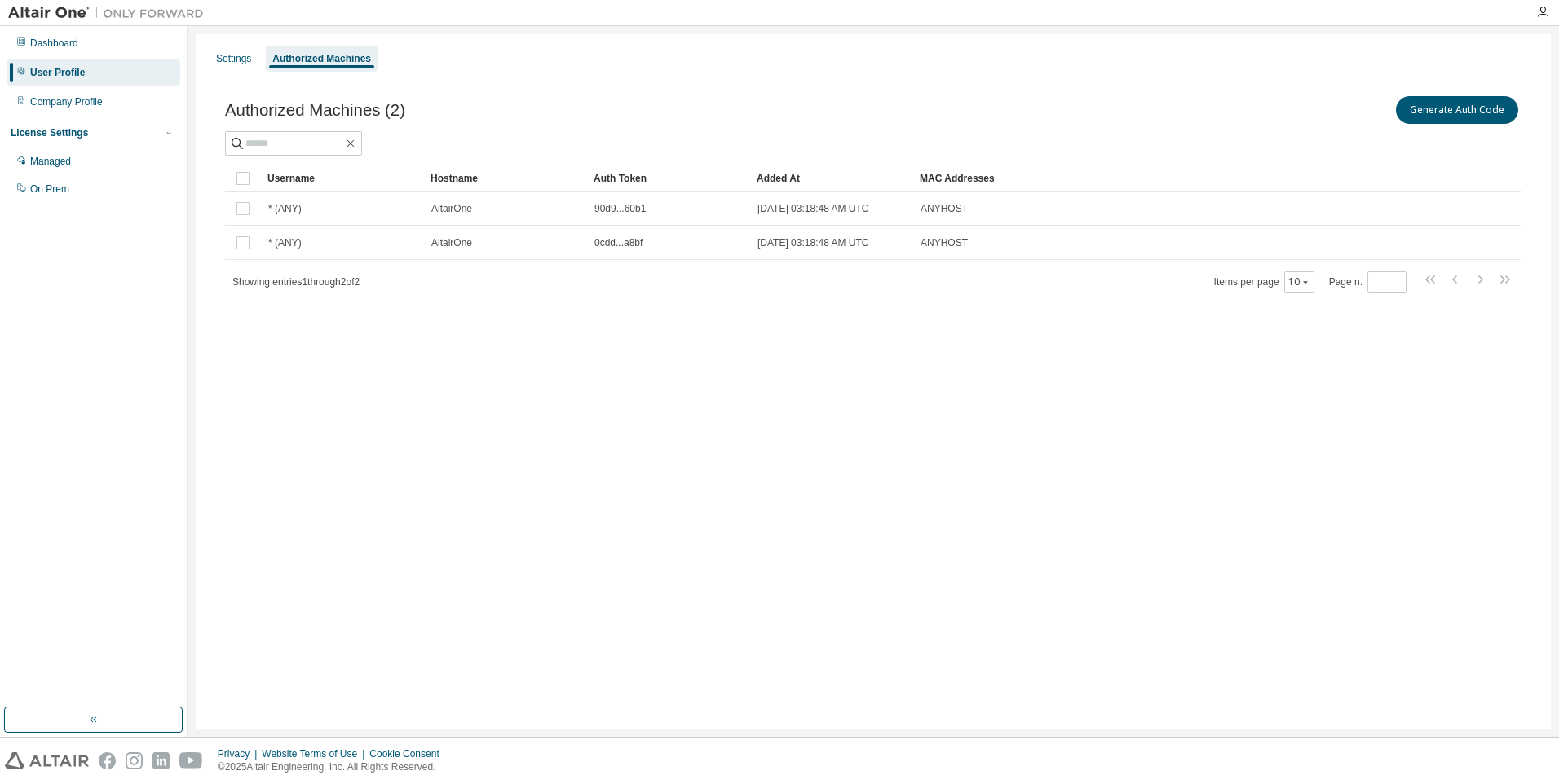
click at [79, 122] on div "License Settings Managed On Prem" at bounding box center [93, 161] width 182 height 87
click at [72, 110] on div "Company Profile" at bounding box center [93, 102] width 174 height 26
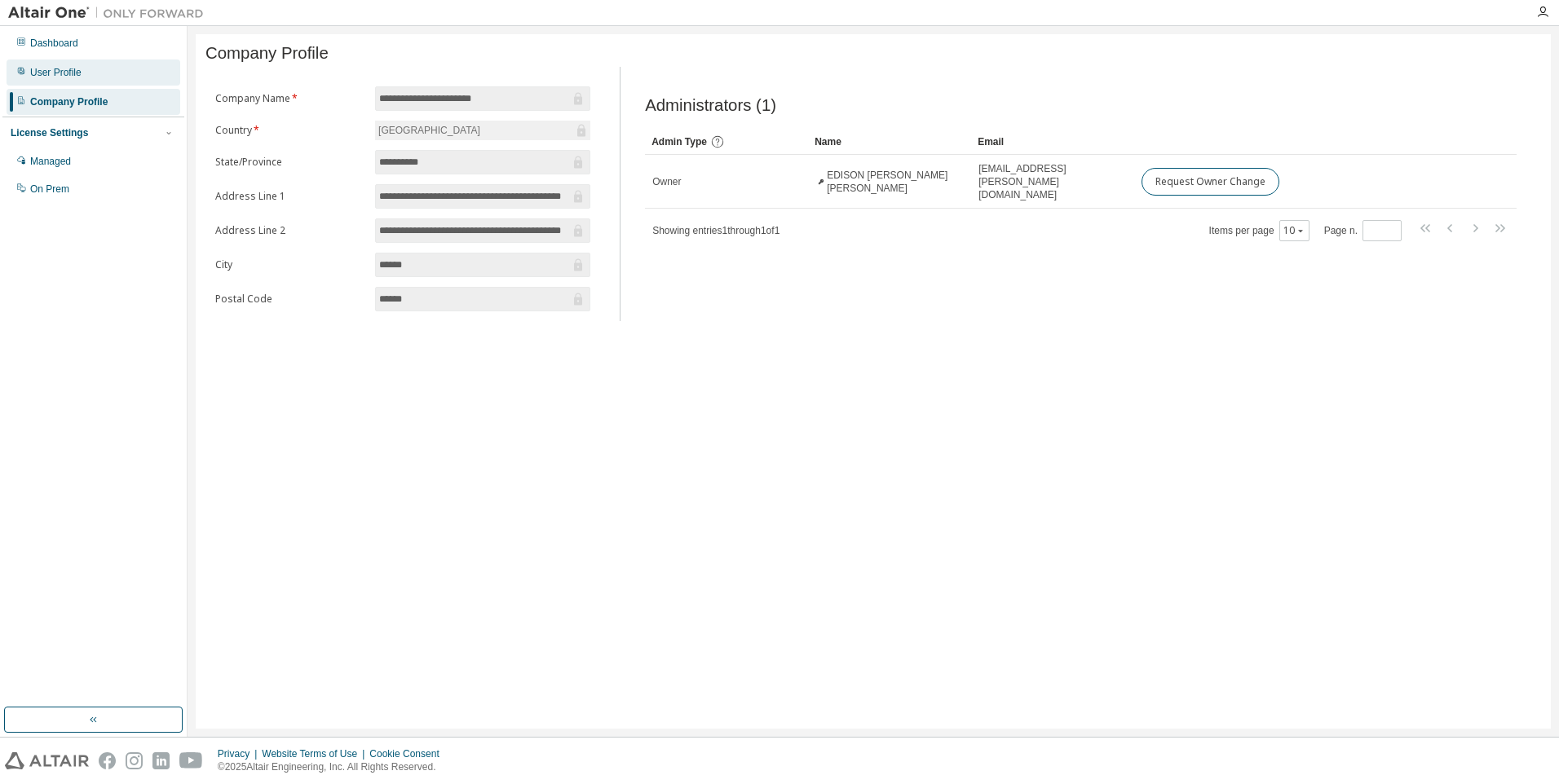
click at [115, 72] on div "User Profile" at bounding box center [93, 72] width 174 height 26
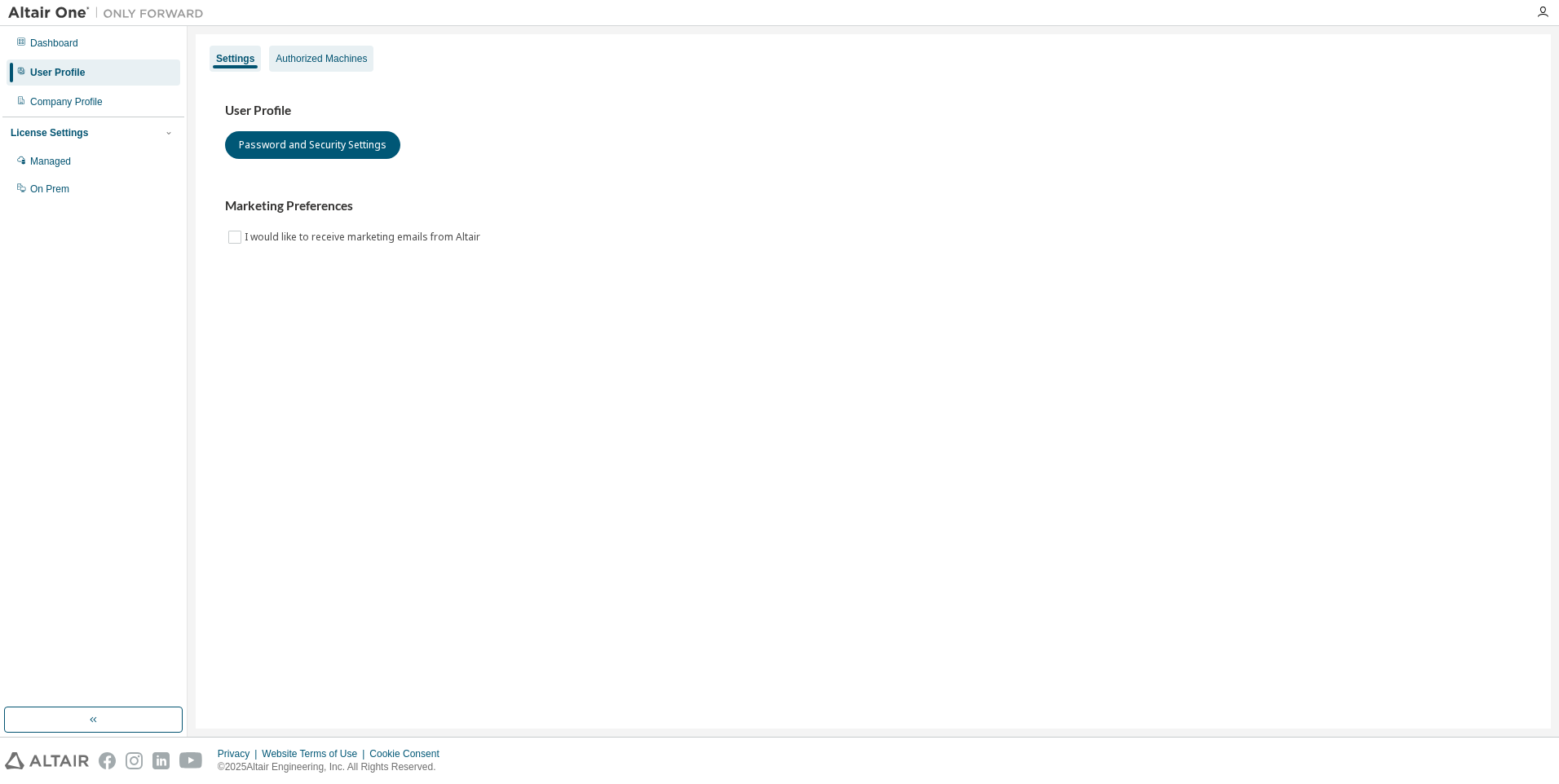
click at [322, 60] on div "Authorized Machines" at bounding box center [321, 58] width 92 height 13
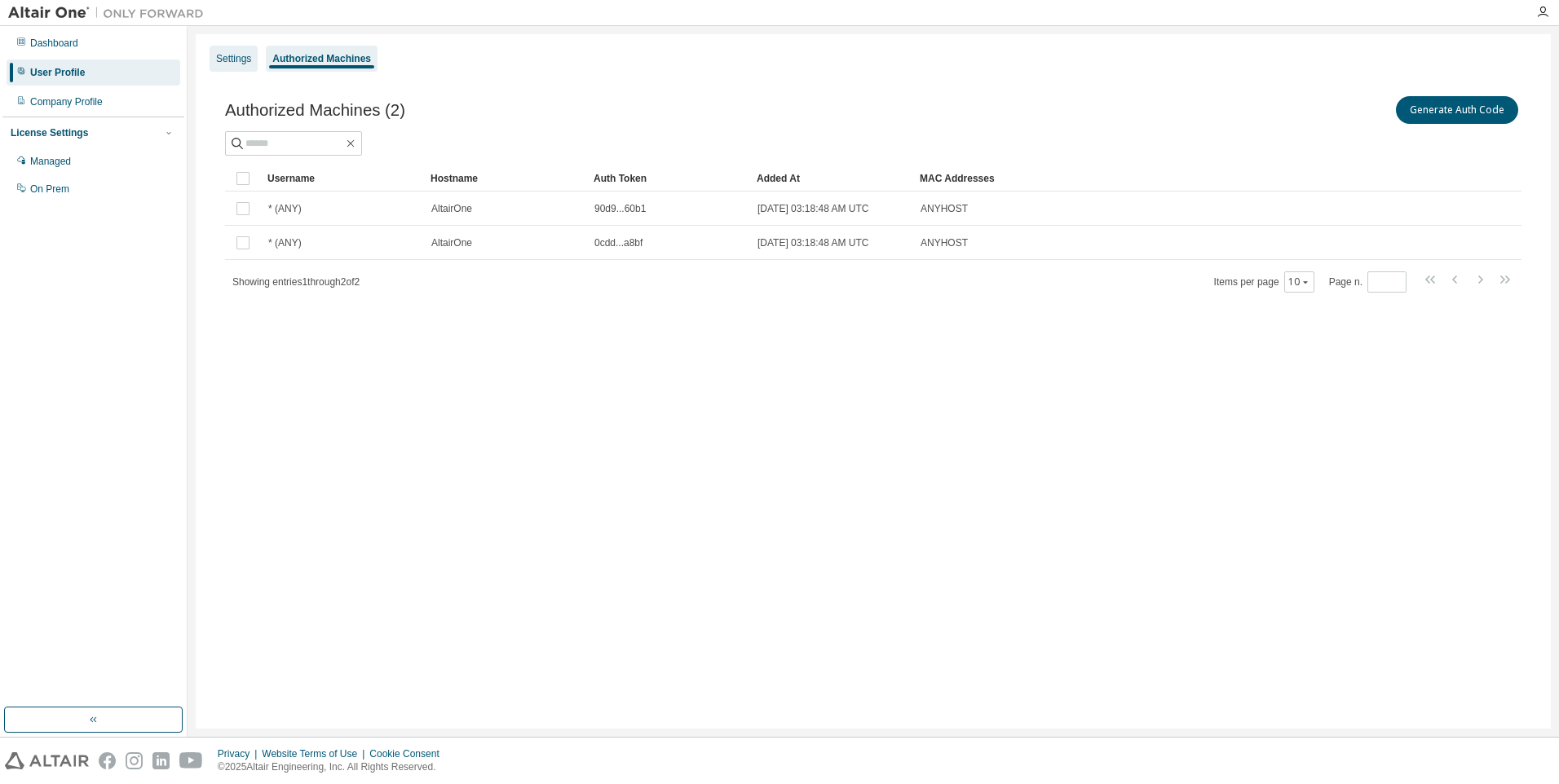
click at [231, 45] on div "Settings Authorized Machines Authorized Machines (2) Generate Auth Code Clear L…" at bounding box center [873, 382] width 1356 height 695
click at [232, 55] on div "Settings" at bounding box center [233, 58] width 35 height 13
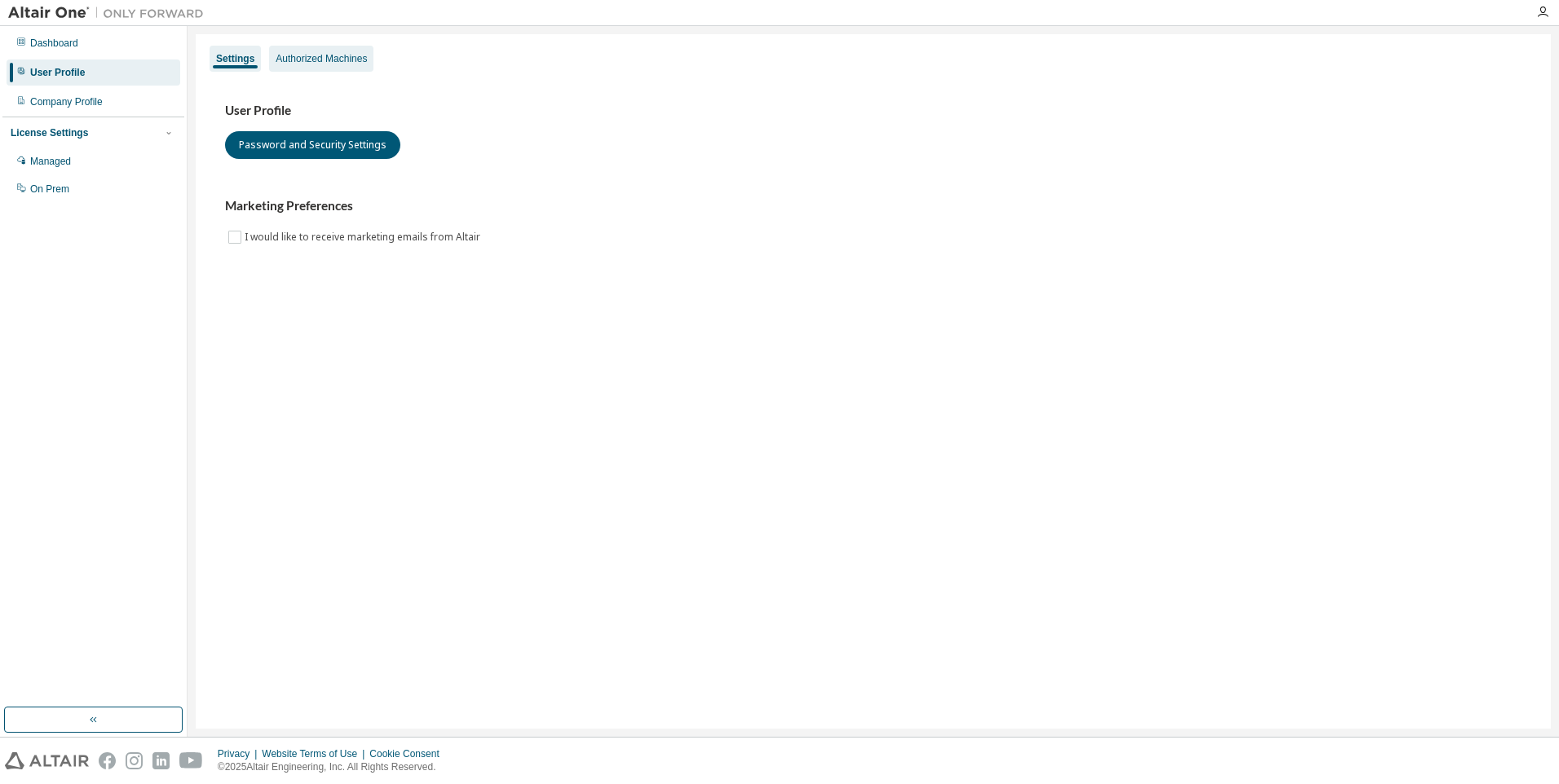
click at [308, 54] on div "Authorized Machines" at bounding box center [321, 58] width 92 height 13
click at [86, 100] on div "Company Profile" at bounding box center [66, 101] width 72 height 13
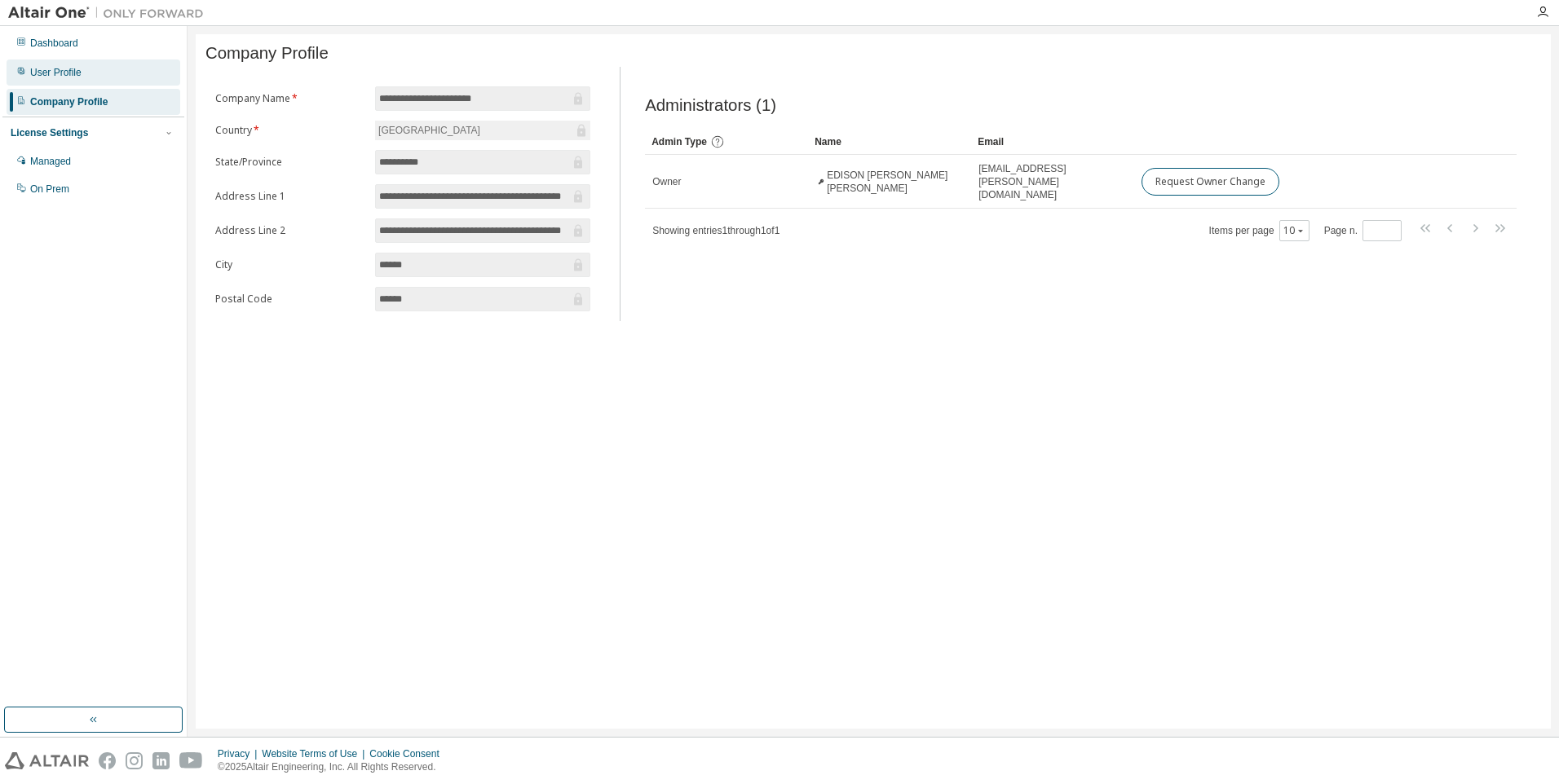
click at [70, 70] on div "User Profile" at bounding box center [56, 72] width 52 height 13
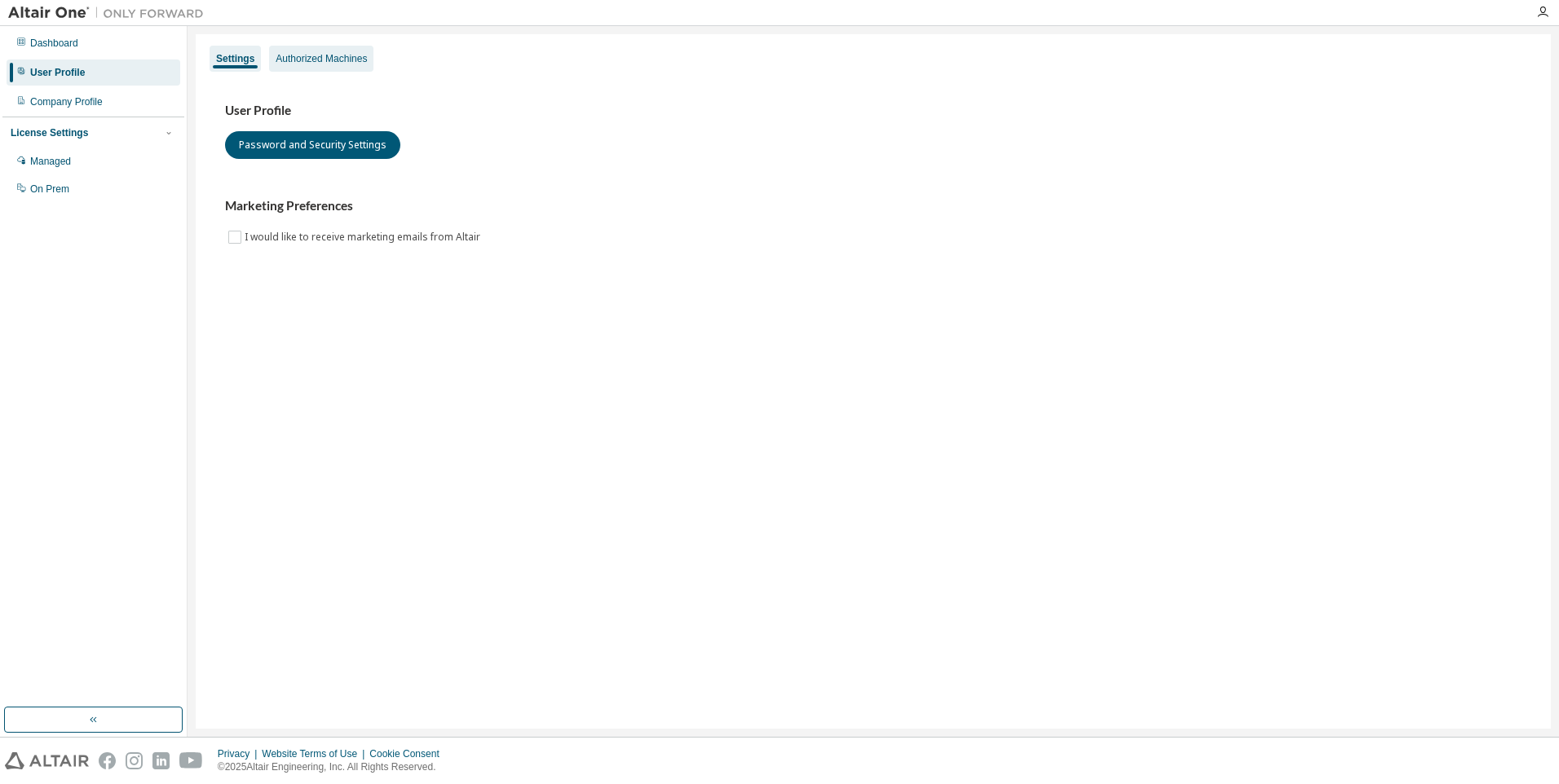
click at [326, 58] on div "Authorized Machines" at bounding box center [321, 58] width 92 height 13
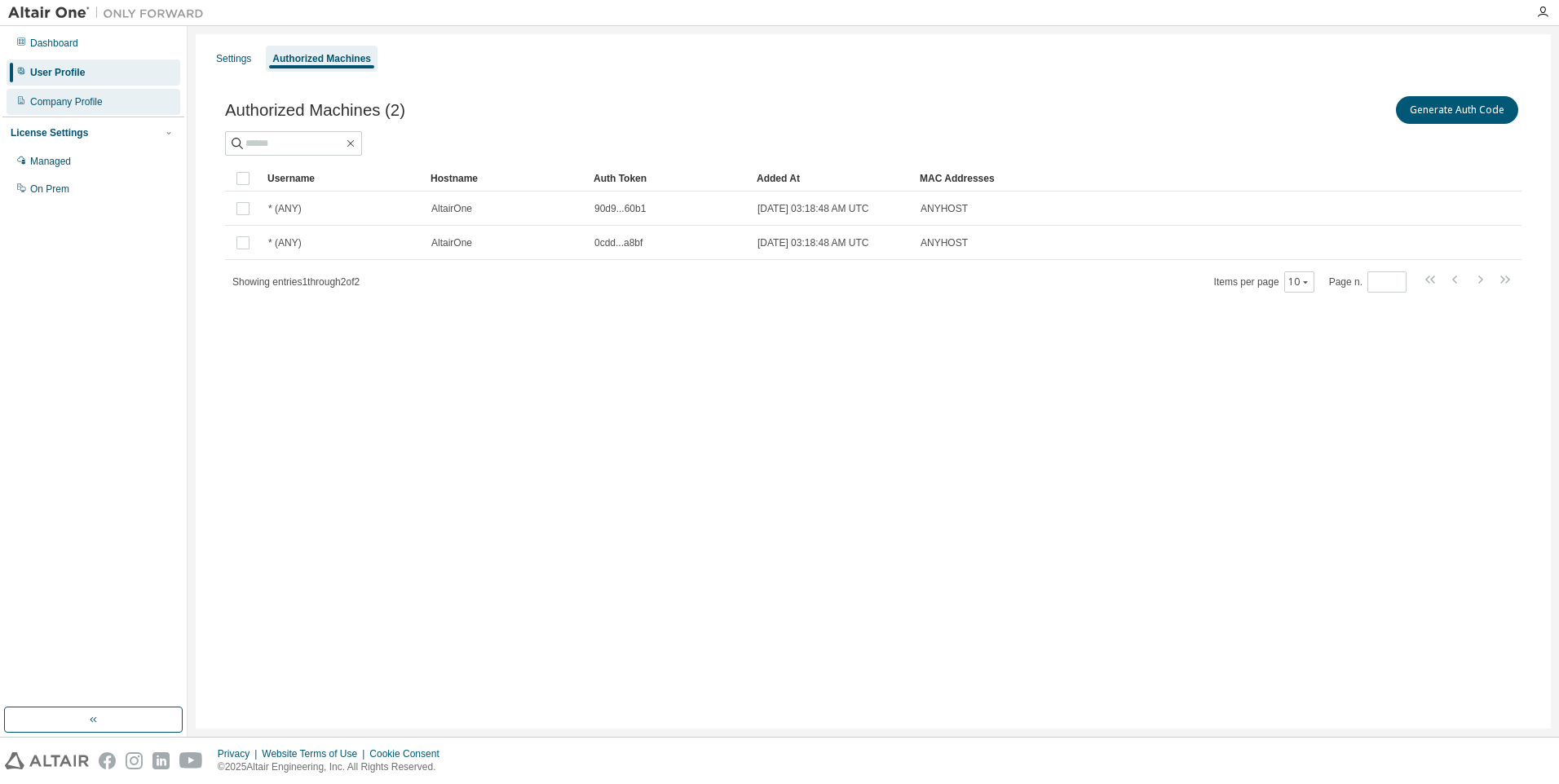
click at [85, 106] on div "Company Profile" at bounding box center [66, 101] width 72 height 13
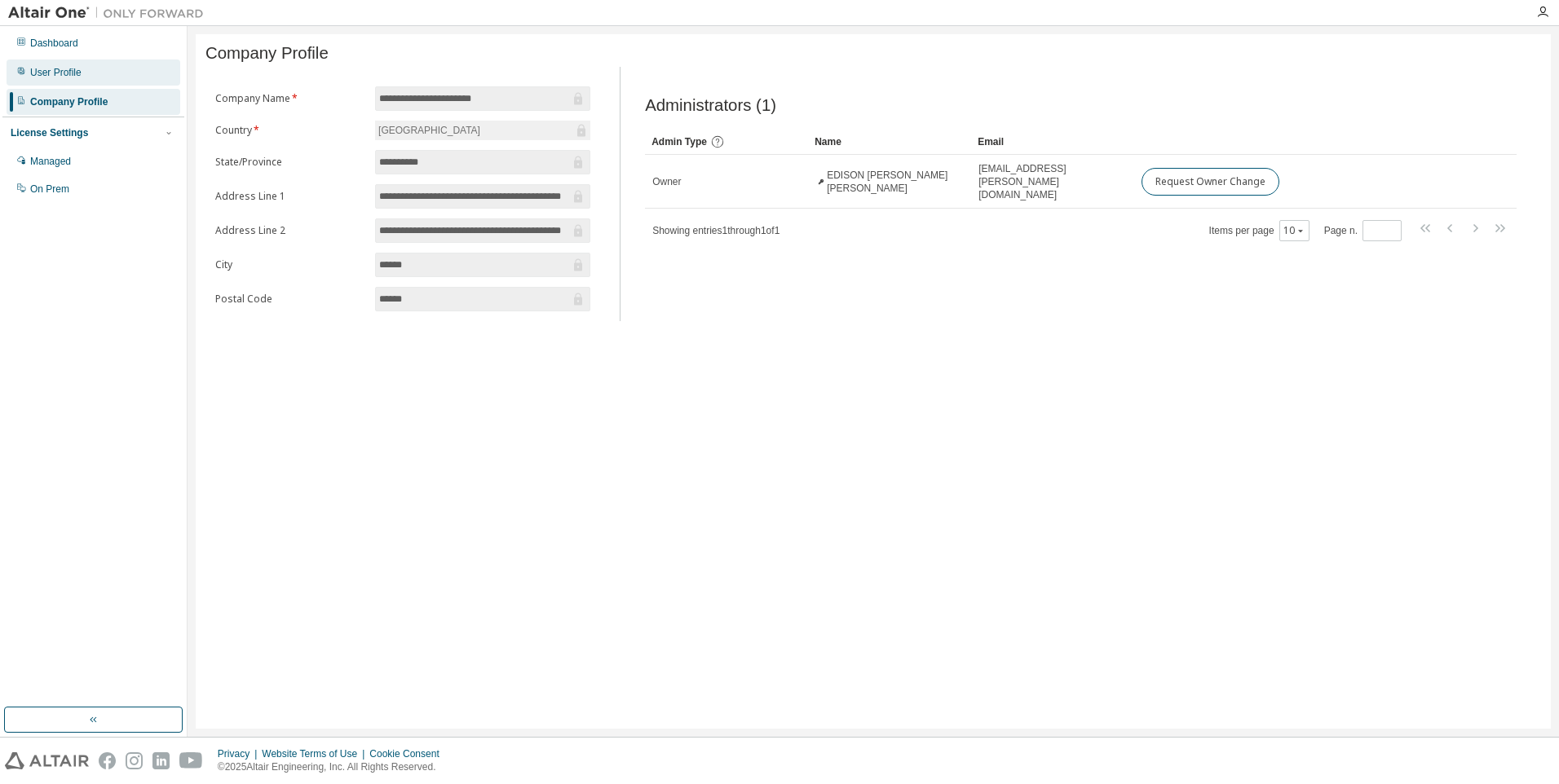
click at [99, 71] on div "User Profile" at bounding box center [93, 72] width 174 height 26
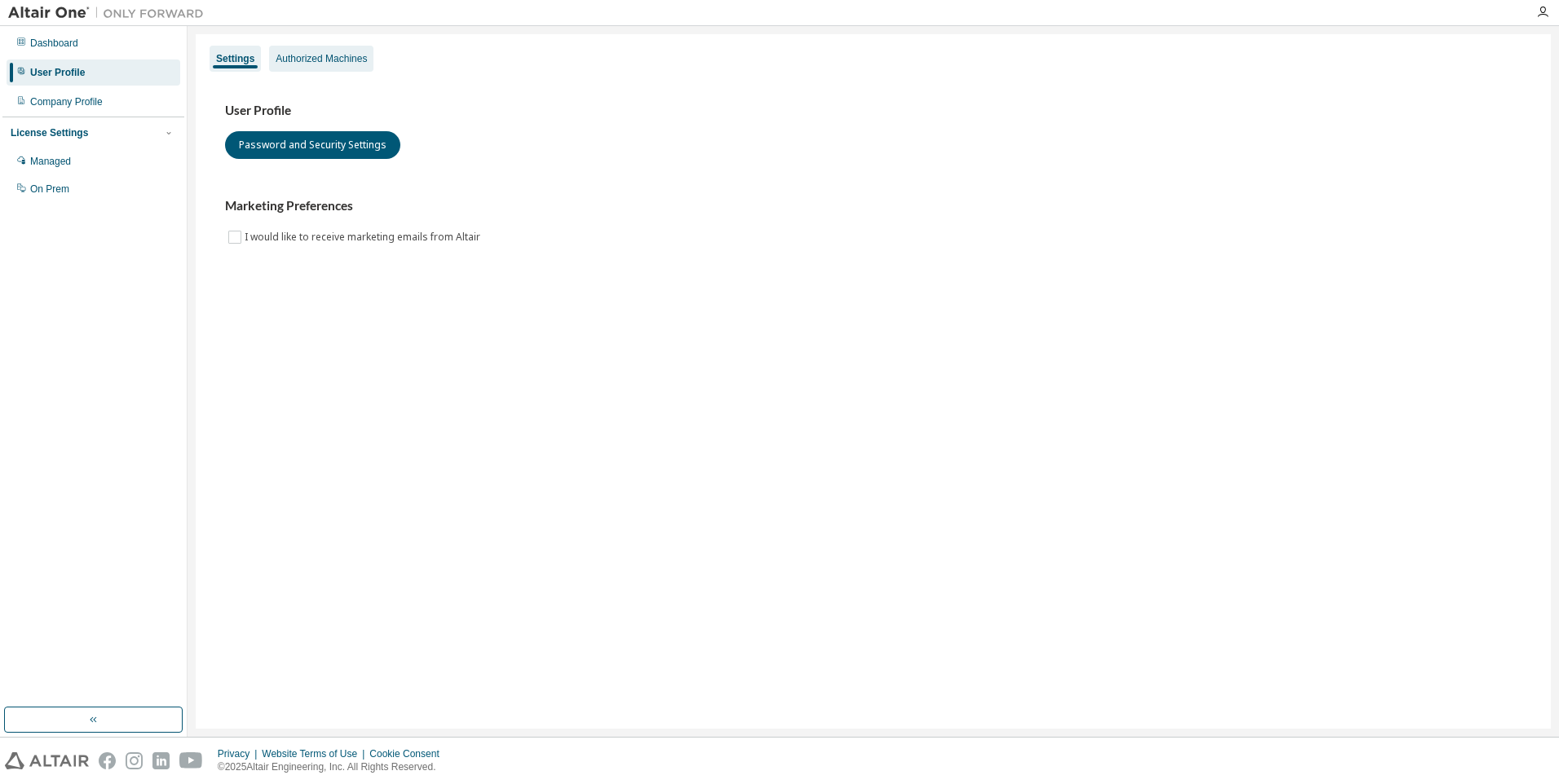
click at [320, 53] on div "Authorized Machines" at bounding box center [321, 58] width 92 height 13
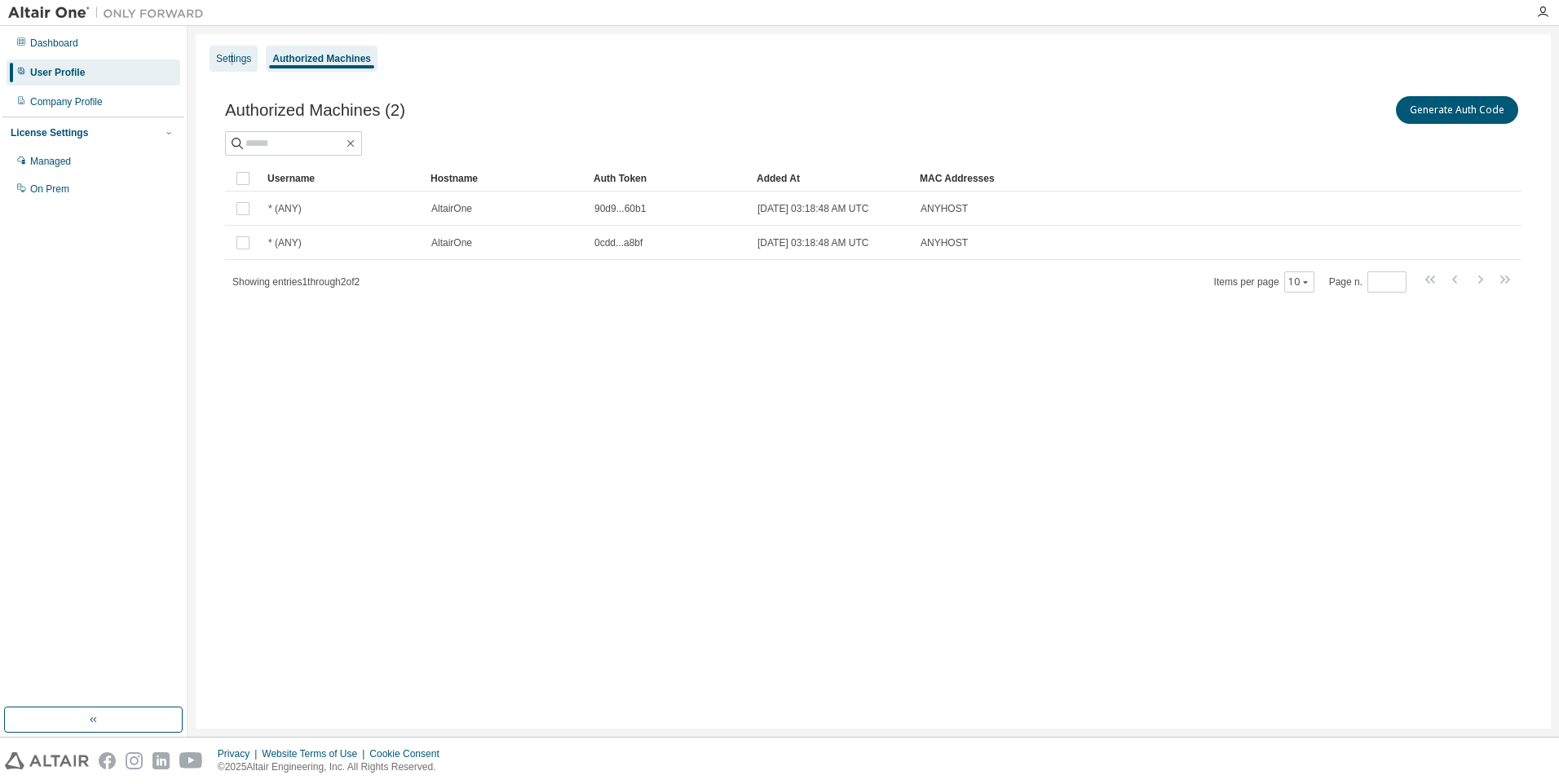
click at [233, 51] on div "Settings" at bounding box center [233, 58] width 48 height 26
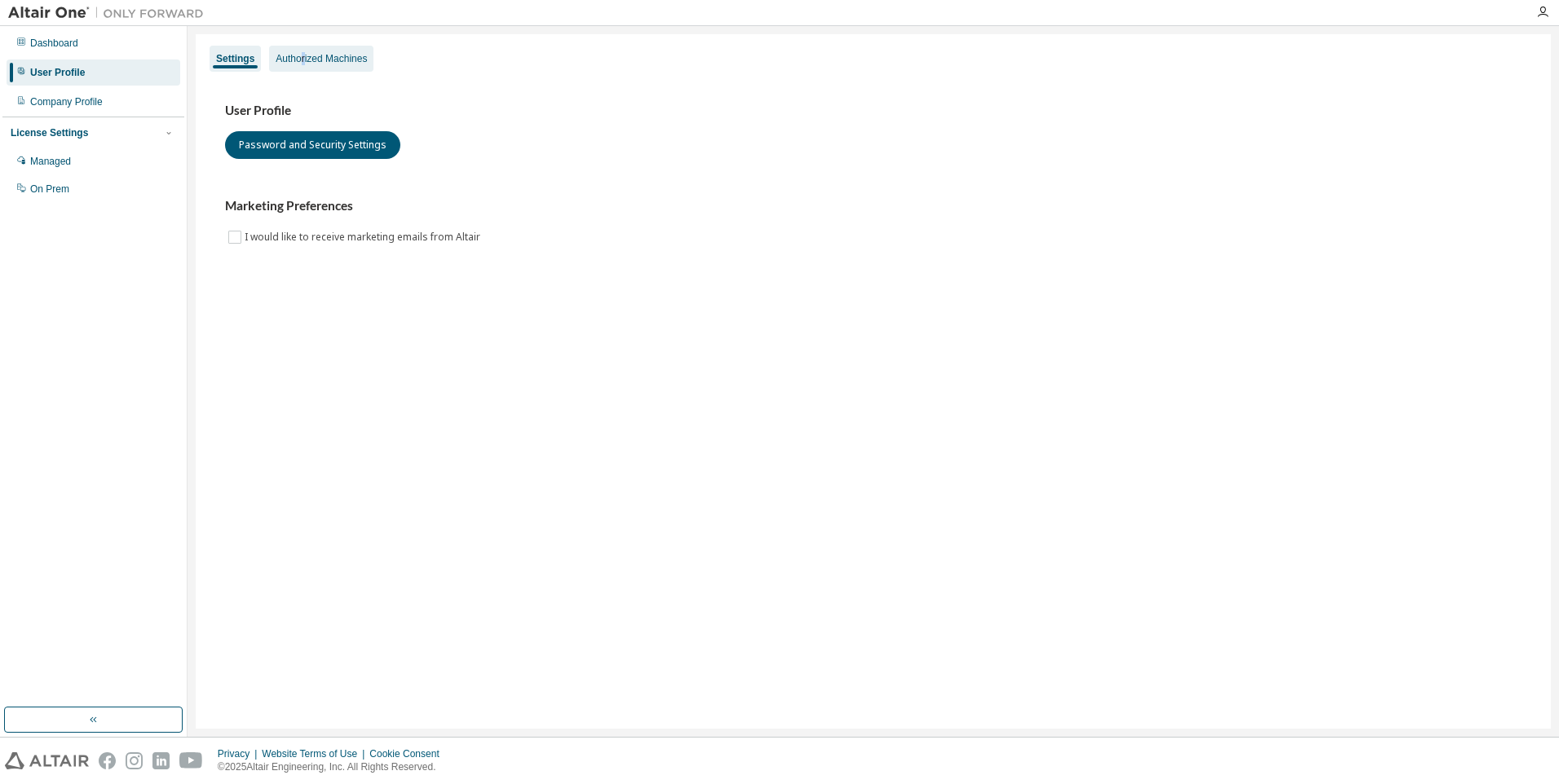
drag, startPoint x: 233, startPoint y: 51, endPoint x: 303, endPoint y: 54, distance: 70.1
click at [303, 54] on div "Authorized Machines" at bounding box center [321, 58] width 92 height 13
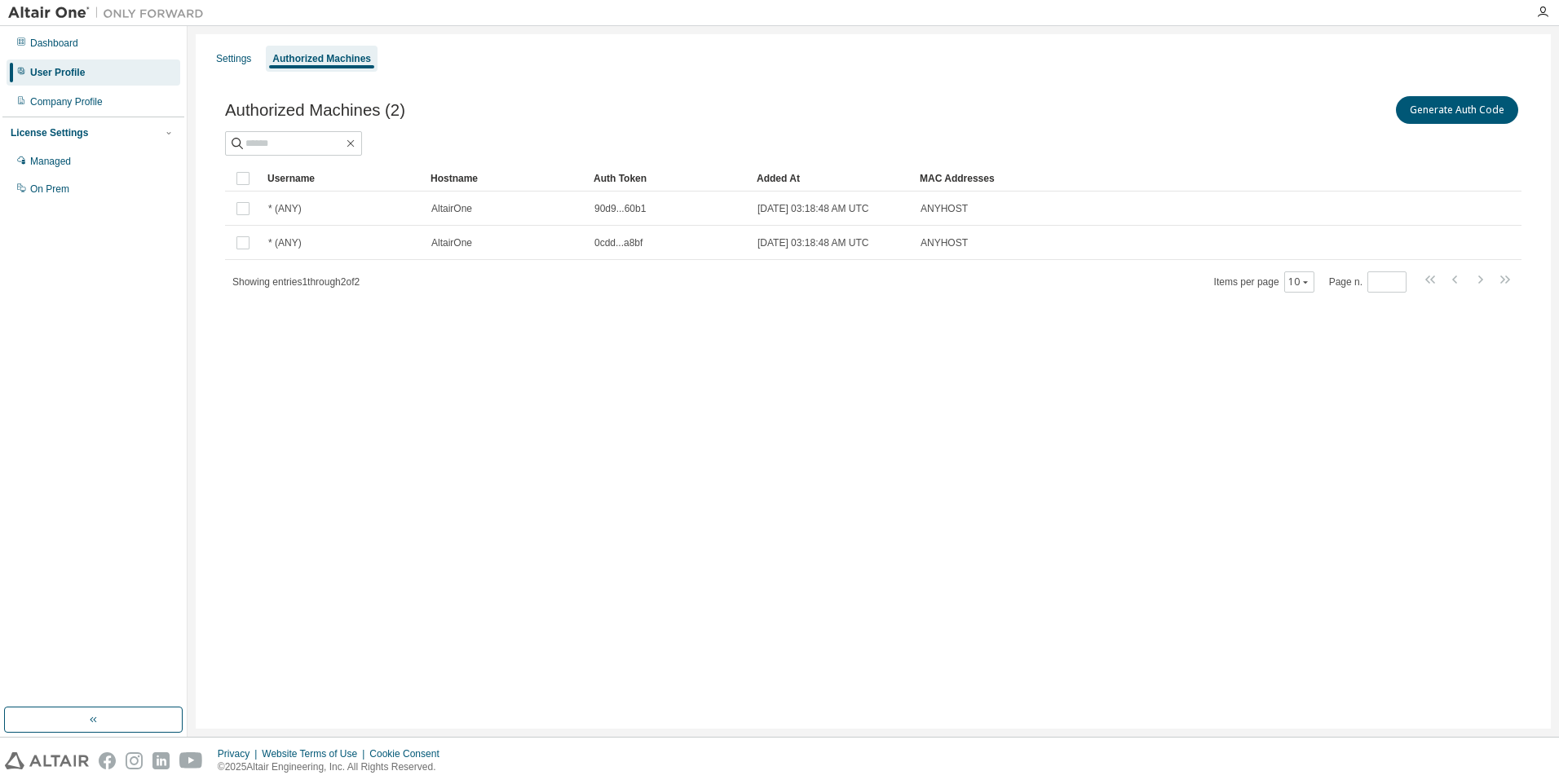
drag, startPoint x: 303, startPoint y: 54, endPoint x: 202, endPoint y: 55, distance: 101.0
click at [202, 55] on div "Settings Authorized Machines Authorized Machines (2) Generate Auth Code Clear L…" at bounding box center [873, 382] width 1356 height 695
click at [240, 60] on div "Settings" at bounding box center [233, 58] width 35 height 13
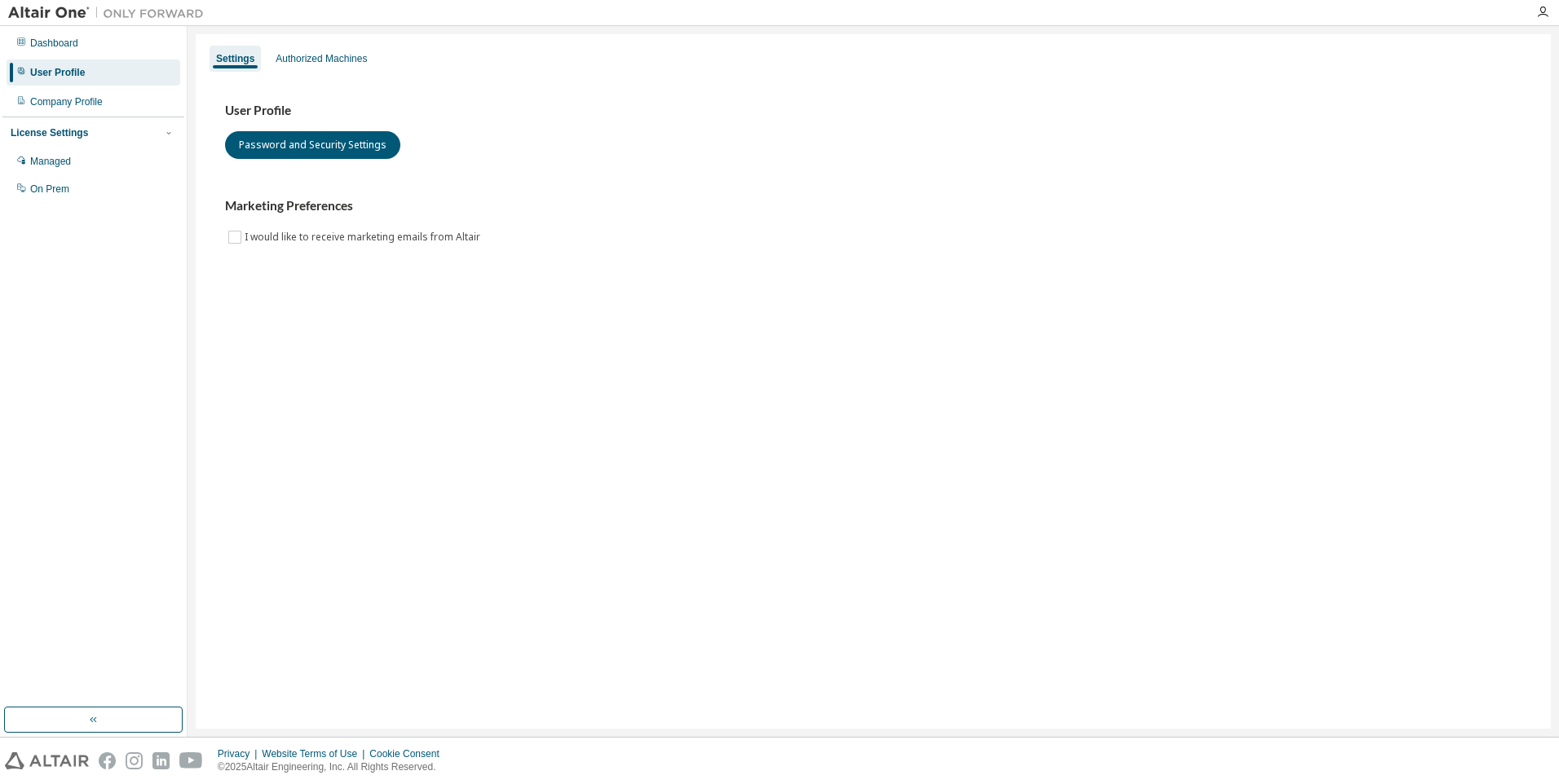
drag, startPoint x: 240, startPoint y: 60, endPoint x: 621, endPoint y: 72, distance: 381.2
click at [625, 72] on div "Settings Authorized Machines" at bounding box center [873, 58] width 1335 height 30
click at [364, 64] on div "Authorized Machines" at bounding box center [321, 58] width 92 height 13
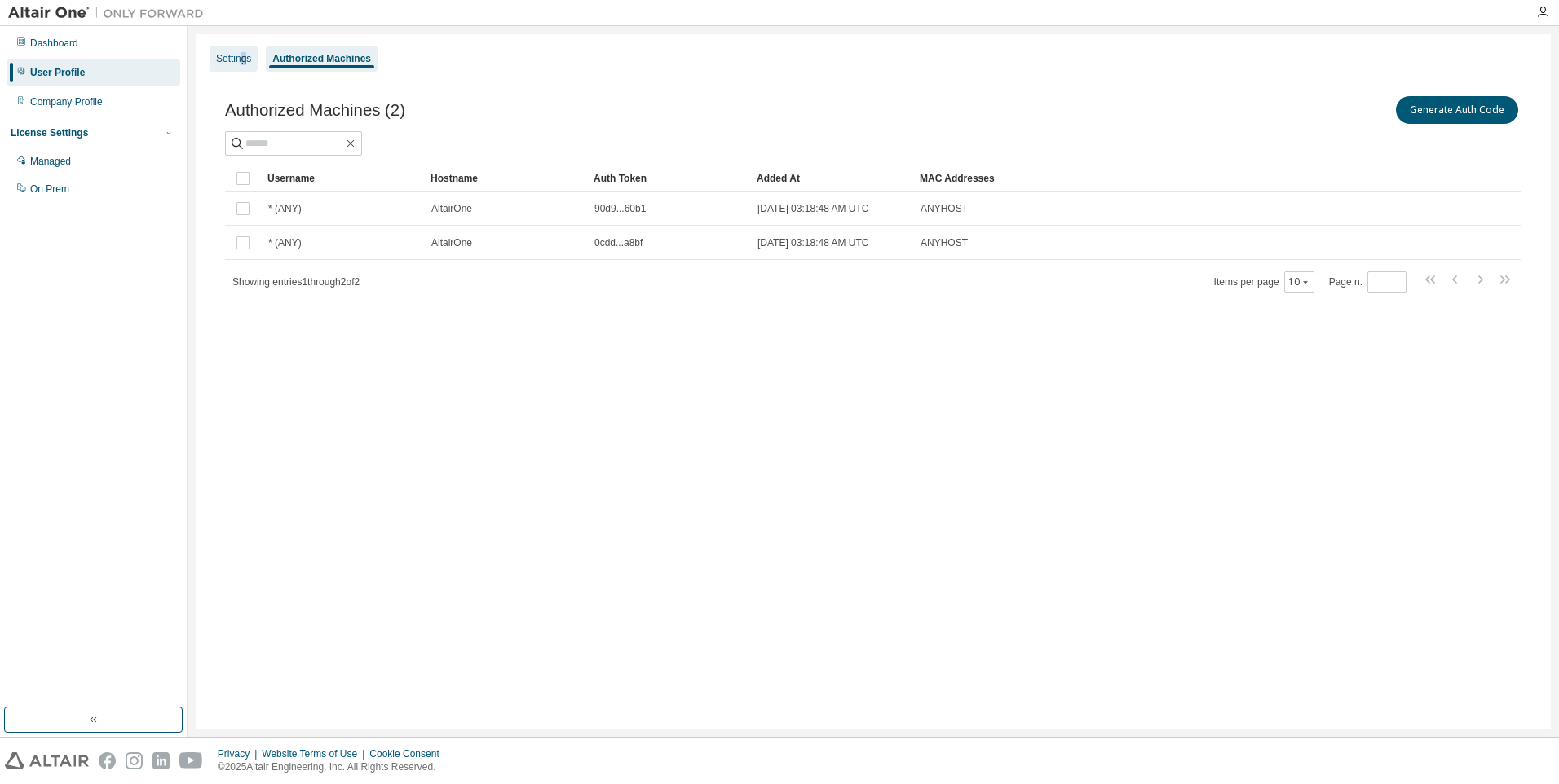
click at [245, 57] on div "Settings" at bounding box center [233, 58] width 35 height 13
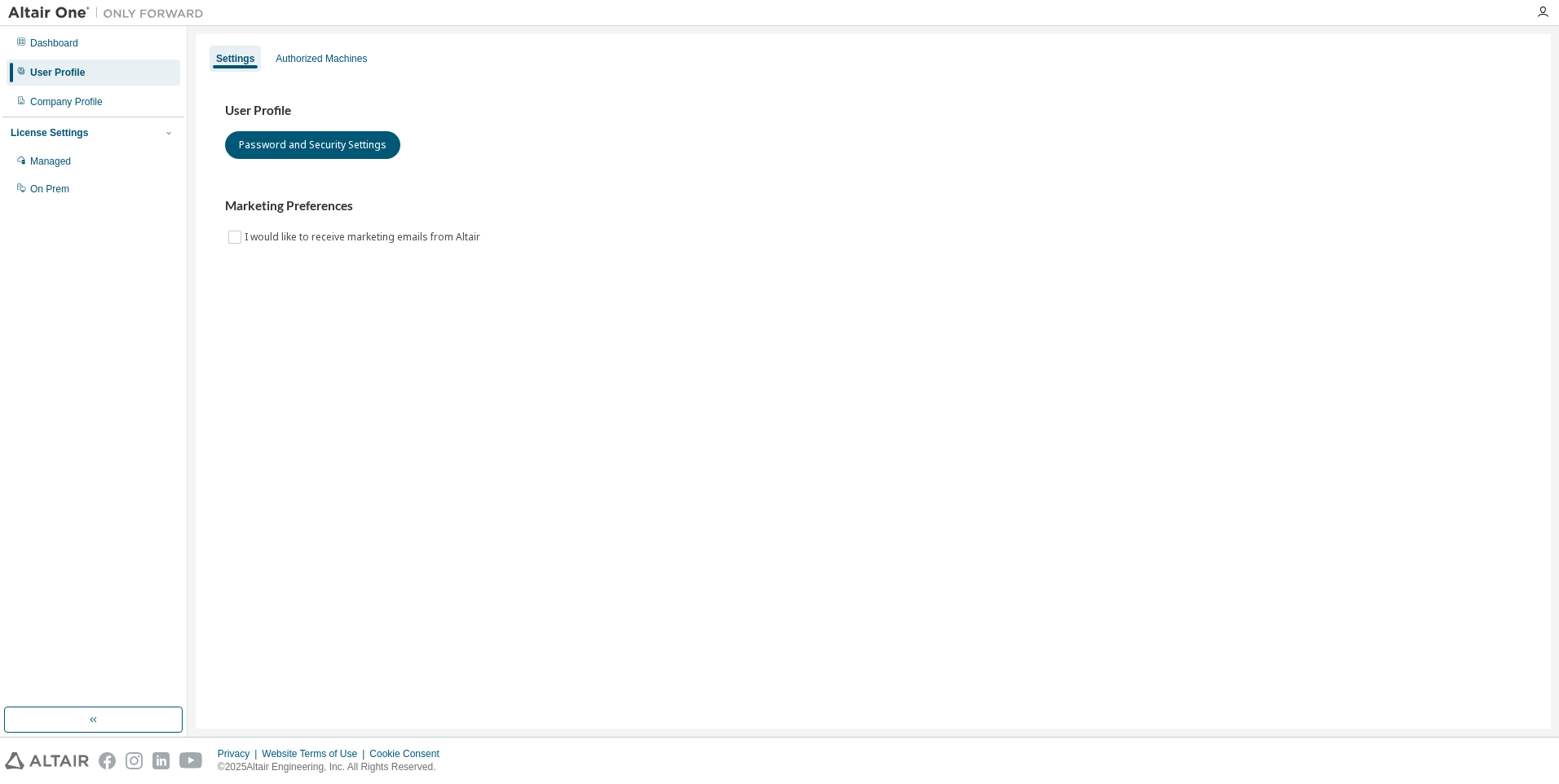
drag, startPoint x: 245, startPoint y: 57, endPoint x: 522, endPoint y: 64, distance: 277.1
click at [522, 64] on div "Settings Authorized Machines" at bounding box center [873, 58] width 1335 height 30
click at [354, 50] on div "Authorized Machines" at bounding box center [321, 58] width 105 height 26
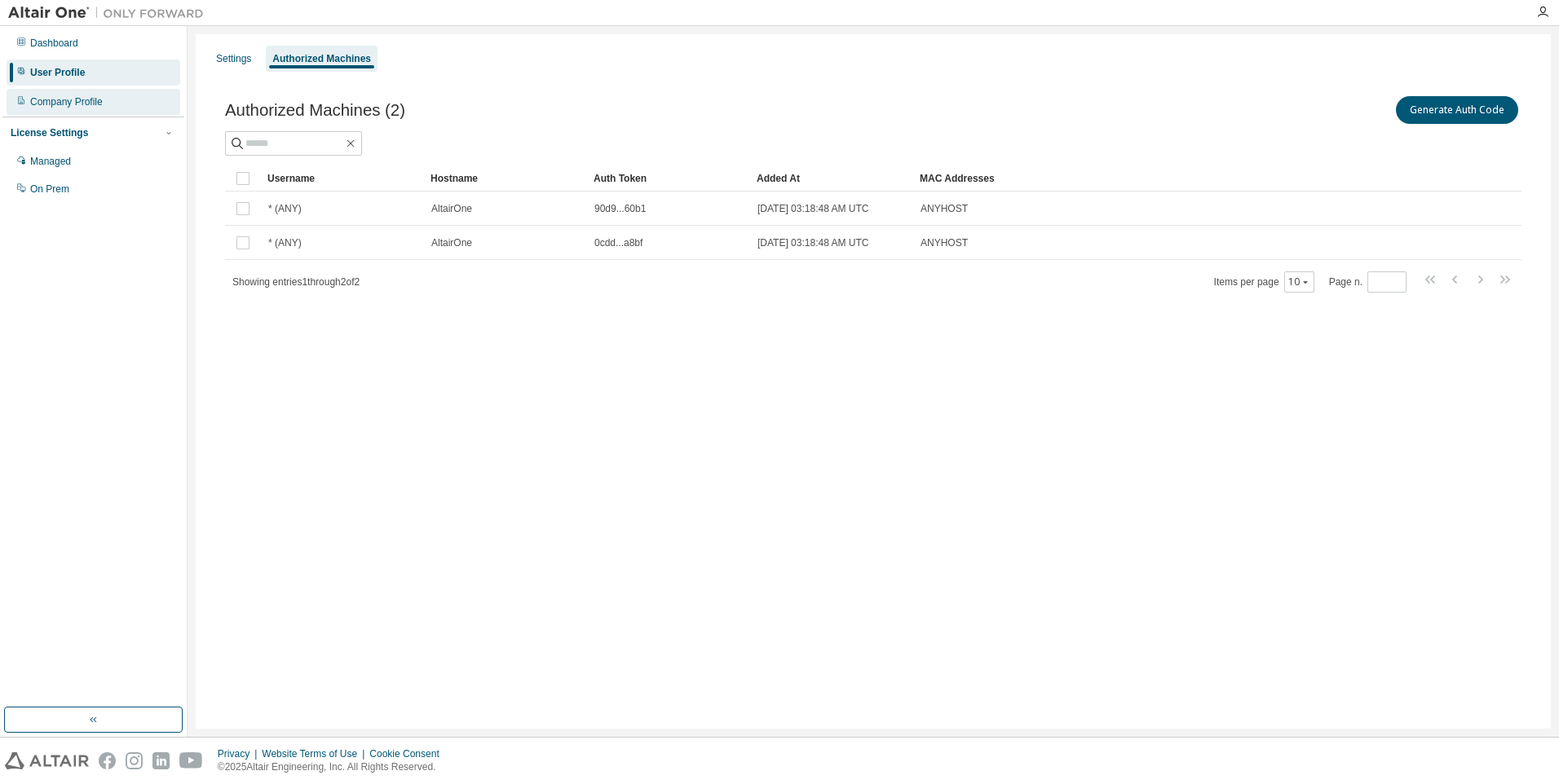
click at [68, 113] on div "Company Profile" at bounding box center [93, 102] width 174 height 26
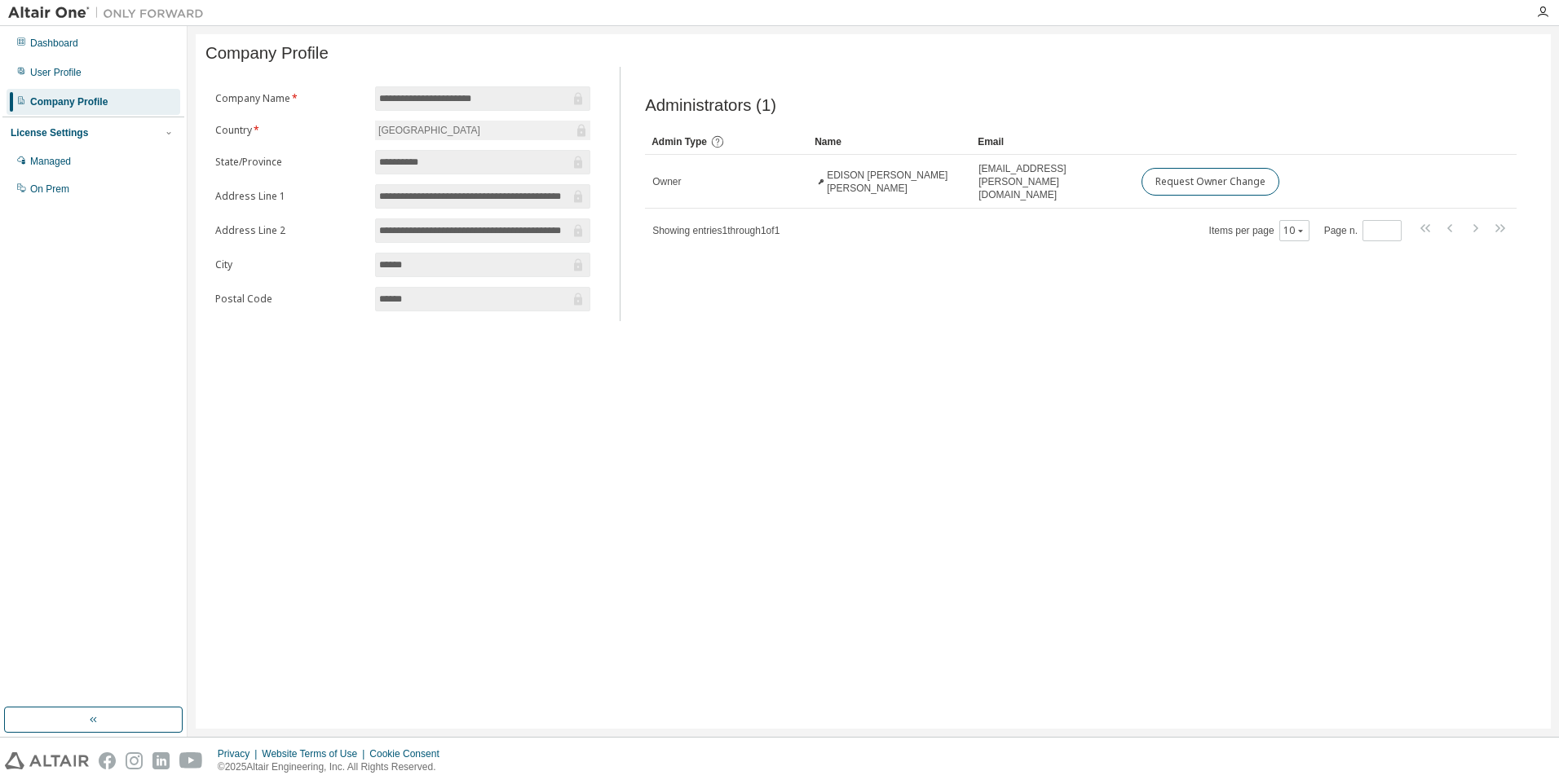
click at [80, 87] on div "Dashboard User Profile Company Profile License Settings Managed On Prem" at bounding box center [93, 116] width 182 height 175
click at [93, 77] on div "User Profile" at bounding box center [93, 72] width 174 height 26
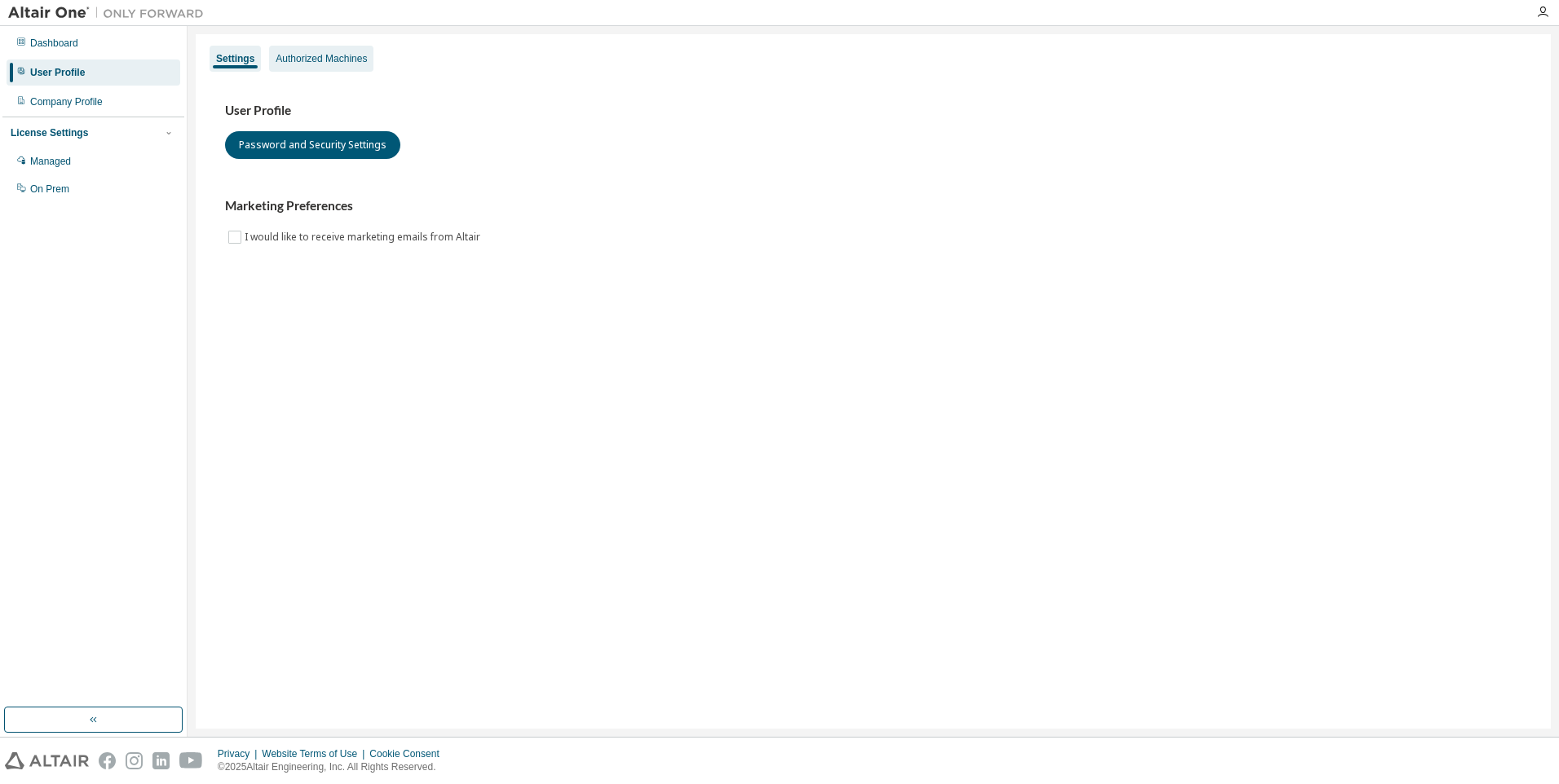
click at [370, 55] on div "Authorized Machines" at bounding box center [321, 58] width 105 height 26
